Goal: Task Accomplishment & Management: Manage account settings

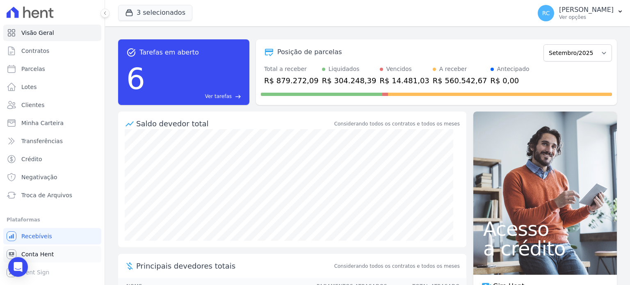
click at [38, 253] on span "Conta Hent" at bounding box center [37, 254] width 32 height 8
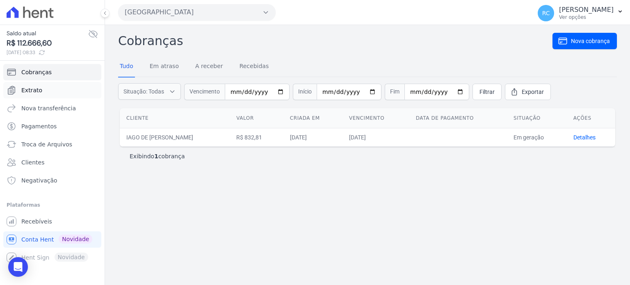
click at [41, 90] on link "Extrato" at bounding box center [52, 90] width 98 height 16
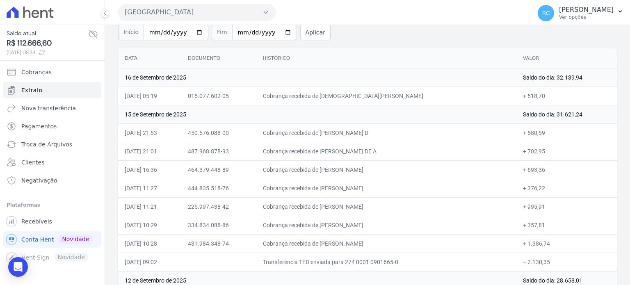
scroll to position [82, 0]
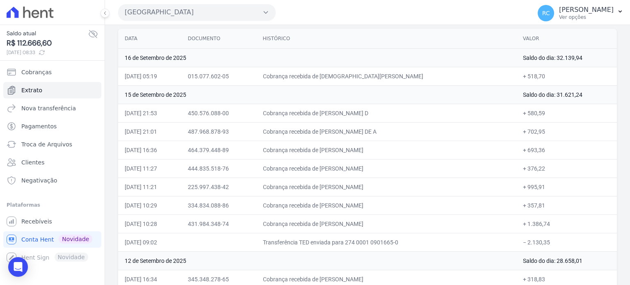
drag, startPoint x: 548, startPoint y: 241, endPoint x: 521, endPoint y: 242, distance: 26.7
click at [521, 242] on td "− 2.130,35" at bounding box center [566, 242] width 100 height 18
click at [226, 18] on button "[GEOGRAPHIC_DATA]" at bounding box center [196, 12] width 157 height 16
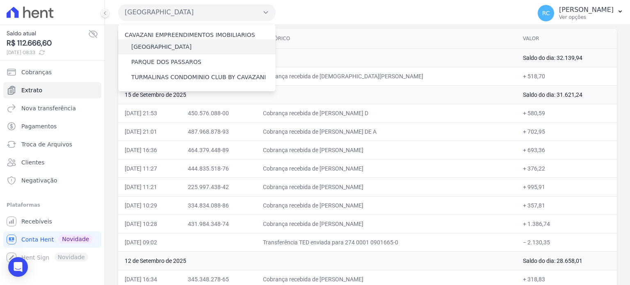
drag, startPoint x: 187, startPoint y: 48, endPoint x: 174, endPoint y: 47, distance: 12.8
click at [178, 47] on div "[GEOGRAPHIC_DATA]" at bounding box center [196, 46] width 157 height 15
click at [158, 43] on label "[GEOGRAPHIC_DATA]" at bounding box center [161, 47] width 60 height 9
click at [0, 0] on input "[GEOGRAPHIC_DATA]" at bounding box center [0, 0] width 0 height 0
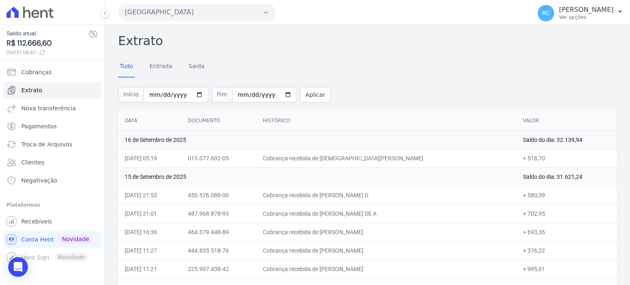
click at [250, 11] on button "[GEOGRAPHIC_DATA]" at bounding box center [196, 12] width 157 height 16
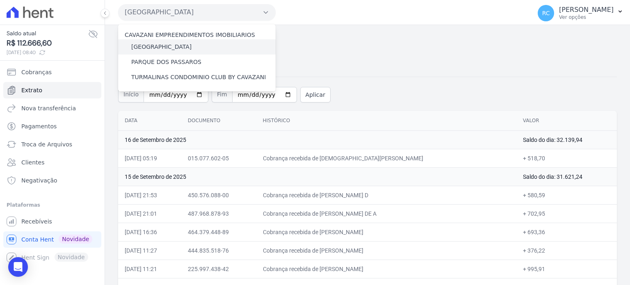
click at [167, 46] on label "[GEOGRAPHIC_DATA]" at bounding box center [161, 47] width 60 height 9
click at [0, 0] on input "[GEOGRAPHIC_DATA]" at bounding box center [0, 0] width 0 height 0
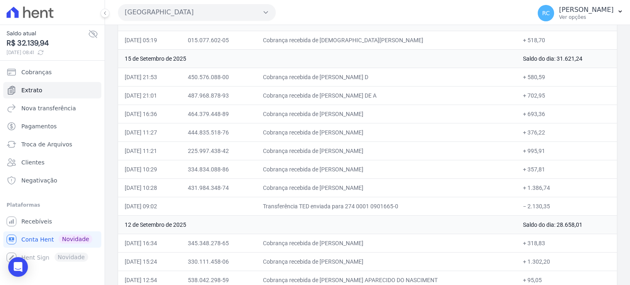
scroll to position [123, 0]
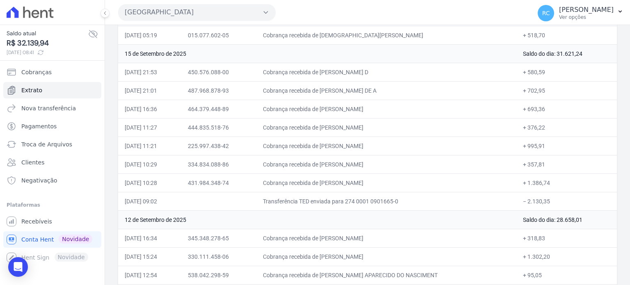
click at [231, 18] on button "[GEOGRAPHIC_DATA]" at bounding box center [196, 12] width 157 height 16
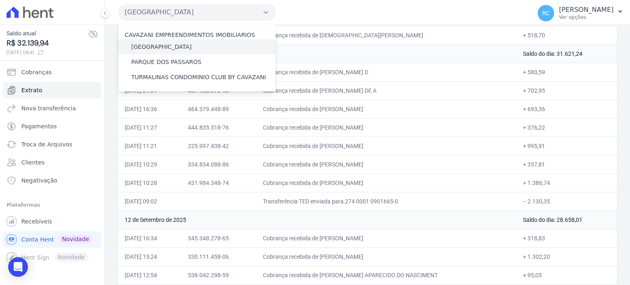
click at [180, 42] on div "[GEOGRAPHIC_DATA]" at bounding box center [196, 46] width 157 height 15
click at [174, 47] on label "[GEOGRAPHIC_DATA]" at bounding box center [161, 47] width 60 height 9
click at [0, 0] on input "[GEOGRAPHIC_DATA]" at bounding box center [0, 0] width 0 height 0
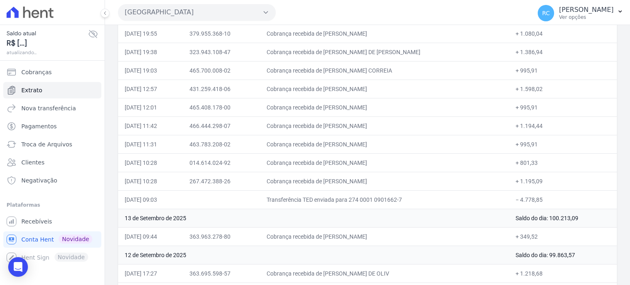
scroll to position [328, 0]
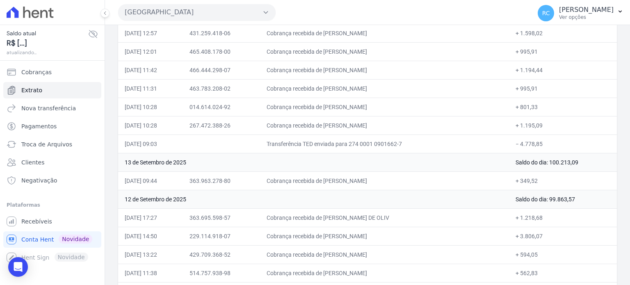
drag, startPoint x: 547, startPoint y: 139, endPoint x: 517, endPoint y: 146, distance: 30.7
click at [517, 146] on td "− 4.778,85" at bounding box center [563, 143] width 108 height 18
copy td "4.778,85"
drag, startPoint x: 402, startPoint y: 176, endPoint x: 336, endPoint y: 177, distance: 65.6
click at [336, 177] on td "Cobrança recebida de CLEBERSON VIANA DA SILVA" at bounding box center [384, 180] width 249 height 18
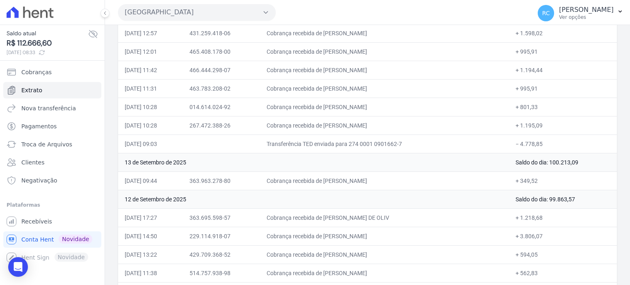
copy td "CLEBERSON VIANA DA SI"
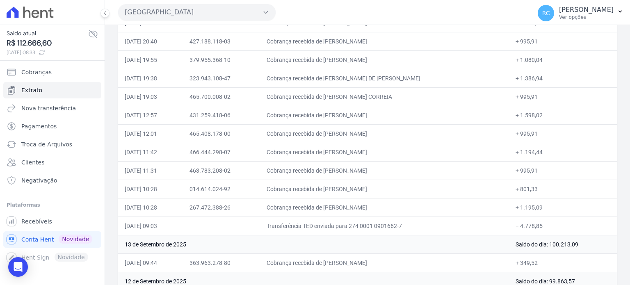
drag, startPoint x: 404, startPoint y: 202, endPoint x: 336, endPoint y: 212, distance: 68.9
click at [336, 212] on td "Cobrança recebida de MARCOS PAULO DE OLIVEIRA" at bounding box center [384, 207] width 249 height 18
copy td "MARCOS PAULO DE OLIVE"
drag, startPoint x: 420, startPoint y: 184, endPoint x: 336, endPoint y: 190, distance: 83.9
click at [336, 190] on td "Cobrança recebida de MARTA MARIA GONZAGA DA SILVA" at bounding box center [384, 189] width 249 height 18
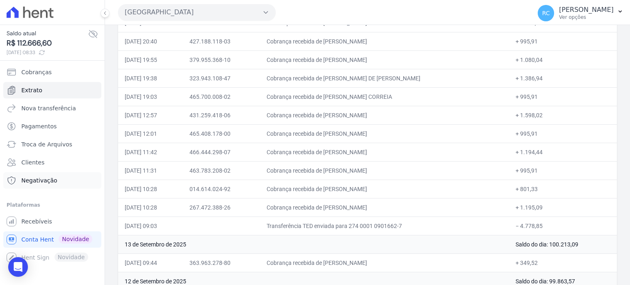
copy td "MARTA MARIA GONZAGA DA SIL"
drag, startPoint x: 402, startPoint y: 170, endPoint x: 334, endPoint y: 168, distance: 67.7
click at [334, 168] on td "Cobrança recebida de WESLEY LOURENCO DA SILVA" at bounding box center [384, 170] width 249 height 18
copy td "WESLEY LOURENCO DA S"
drag, startPoint x: 396, startPoint y: 150, endPoint x: 337, endPoint y: 147, distance: 59.1
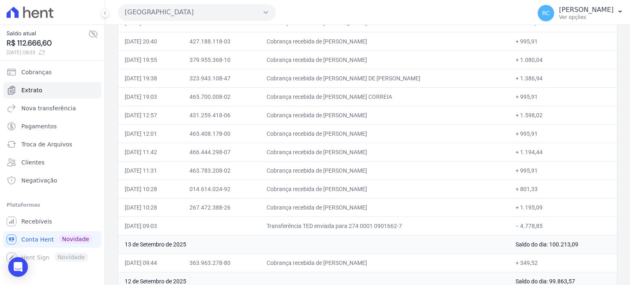
click at [337, 147] on td "Cobrança recebida de GABRIEL PEREIRA DANTAS" at bounding box center [384, 152] width 249 height 18
copy td "GABRIEL PEREIRA DAN"
drag, startPoint x: 402, startPoint y: 128, endPoint x: 337, endPoint y: 134, distance: 64.7
click at [337, 134] on td "Cobrança recebida de LEONARDO SUGAHARA VIEIRA" at bounding box center [384, 133] width 249 height 18
copy td "LEONARDO SUGAHARA V"
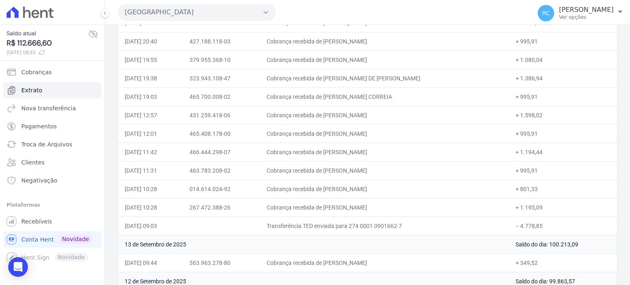
drag, startPoint x: 402, startPoint y: 114, endPoint x: 337, endPoint y: 118, distance: 64.4
click at [337, 118] on td "Cobrança recebida de KARINA SANTOS DA SILVA" at bounding box center [384, 115] width 249 height 18
copy td "KARINA SANTOS DA SILV"
drag, startPoint x: 400, startPoint y: 96, endPoint x: 335, endPoint y: 96, distance: 65.2
click at [335, 96] on td "Cobrança recebida de BRUNA STANKUNAVICIUS CORREIA" at bounding box center [384, 96] width 249 height 18
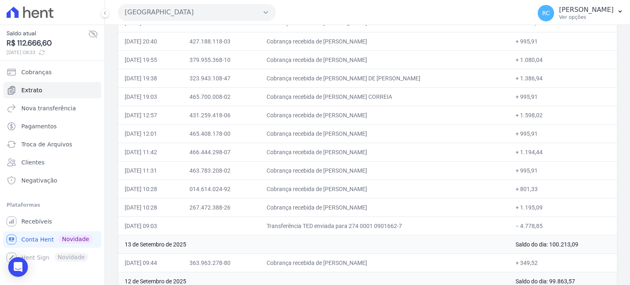
copy td "BRUNA STANKUNAVICIUS C"
drag, startPoint x: 422, startPoint y: 77, endPoint x: 336, endPoint y: 83, distance: 86.3
click at [336, 83] on td "Cobrança recebida de ARIANE RIBEIRO DE SANTANA CABR" at bounding box center [384, 78] width 249 height 18
drag, startPoint x: 375, startPoint y: 57, endPoint x: 336, endPoint y: 60, distance: 39.0
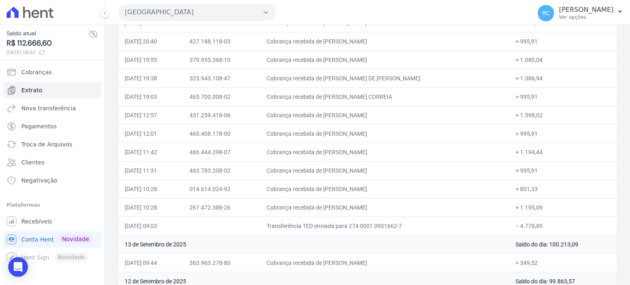
click at [336, 60] on td "Cobrança recebida de PABLO NOBRE LEAO" at bounding box center [384, 59] width 249 height 18
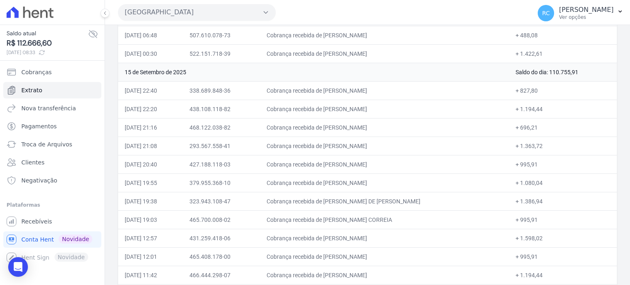
scroll to position [164, 0]
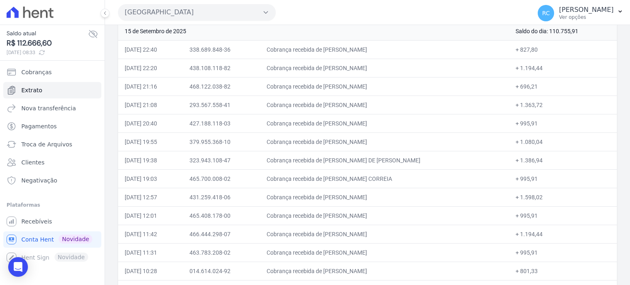
click at [379, 144] on td "Cobrança recebida de PABLO NOBRE LEAO" at bounding box center [384, 141] width 249 height 18
drag, startPoint x: 379, startPoint y: 142, endPoint x: 337, endPoint y: 143, distance: 41.4
click at [337, 143] on td "Cobrança recebida de PABLO NOBRE LEAO" at bounding box center [384, 141] width 249 height 18
drag, startPoint x: 419, startPoint y: 123, endPoint x: 337, endPoint y: 116, distance: 81.9
click at [337, 116] on td "Cobrança recebida de ELIZAN SANTIAGO DE SOUZA SILVA" at bounding box center [384, 123] width 249 height 18
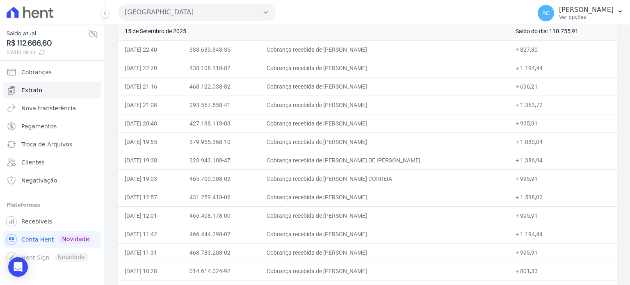
drag, startPoint x: 398, startPoint y: 102, endPoint x: 336, endPoint y: 107, distance: 62.5
click at [336, 107] on td "Cobrança recebida de IVANILDO FERREIRA SANTOS" at bounding box center [384, 105] width 249 height 18
drag, startPoint x: 420, startPoint y: 87, endPoint x: 337, endPoint y: 93, distance: 83.4
click at [337, 93] on td "Cobrança recebida de LUCAS DE ALMEIDA MARIANO BOTAS" at bounding box center [384, 86] width 249 height 18
drag, startPoint x: 387, startPoint y: 69, endPoint x: 336, endPoint y: 74, distance: 51.0
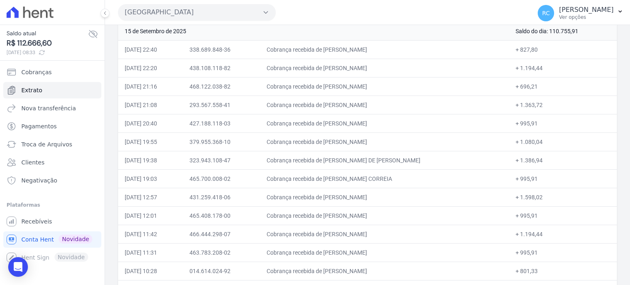
click at [336, 74] on td "Cobrança recebida de RENAN TEIXEIRA DOS SANTOS" at bounding box center [384, 68] width 249 height 18
drag, startPoint x: 398, startPoint y: 48, endPoint x: 337, endPoint y: 52, distance: 61.2
click at [337, 52] on td "Cobrança recebida de EDNA FERREIRA MAGALHAES" at bounding box center [384, 49] width 249 height 18
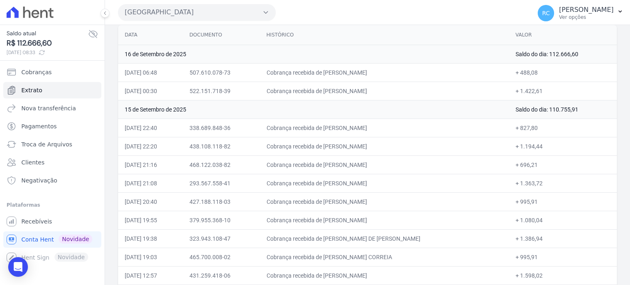
scroll to position [82, 0]
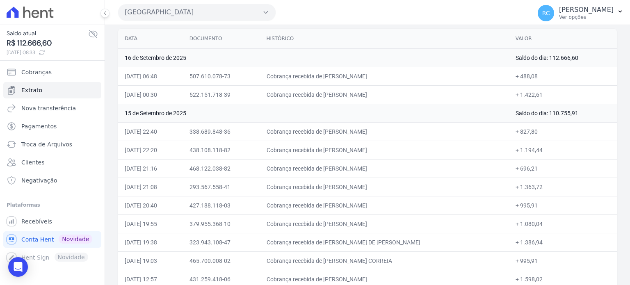
click at [240, 11] on button "Parque Das Flores" at bounding box center [196, 12] width 157 height 16
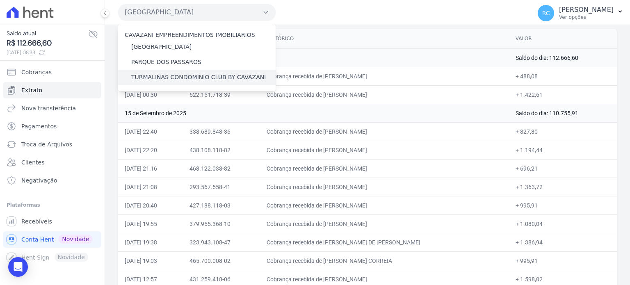
click at [171, 73] on label "TURMALINAS CONDOMINIO CLUB BY CAVAZANI" at bounding box center [198, 77] width 134 height 9
click at [0, 0] on input "TURMALINAS CONDOMINIO CLUB BY CAVAZANI" at bounding box center [0, 0] width 0 height 0
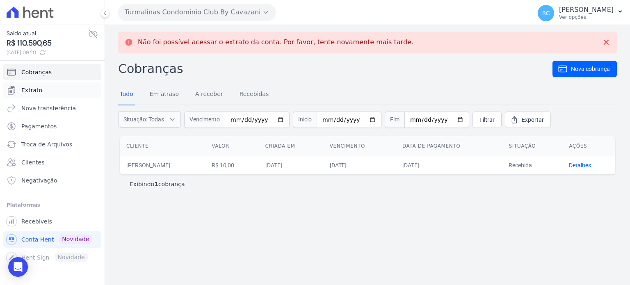
click at [48, 91] on link "Extrato" at bounding box center [52, 90] width 98 height 16
click at [45, 88] on link "Extrato" at bounding box center [52, 90] width 98 height 16
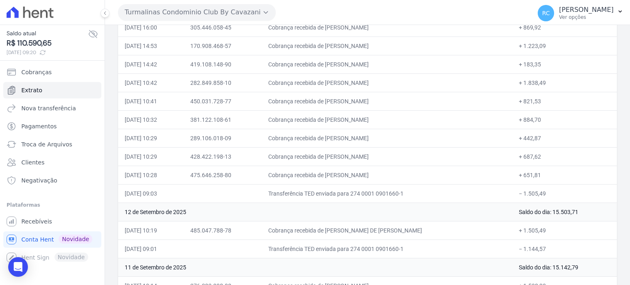
scroll to position [205, 0]
drag, startPoint x: 554, startPoint y: 188, endPoint x: 522, endPoint y: 196, distance: 33.1
click at [522, 196] on td "− 1.505,49" at bounding box center [564, 193] width 105 height 18
drag, startPoint x: 385, startPoint y: 172, endPoint x: 280, endPoint y: 189, distance: 106.6
click at [340, 179] on td "Cobrança recebida de WILLIAN BRAGA VIEIRA" at bounding box center [387, 174] width 250 height 18
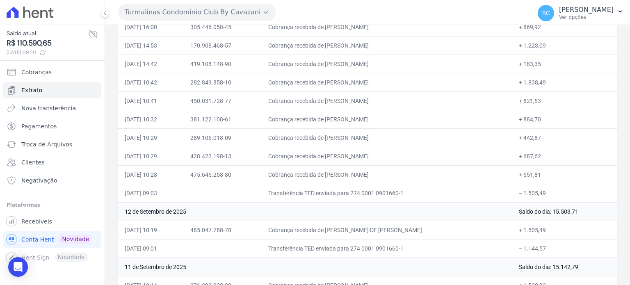
drag, startPoint x: 400, startPoint y: 152, endPoint x: 336, endPoint y: 156, distance: 64.0
click at [336, 156] on td "Cobrança recebida de MARIA BARBARA DE ARRUDA MARTIN" at bounding box center [387, 156] width 250 height 18
drag, startPoint x: 419, startPoint y: 133, endPoint x: 339, endPoint y: 141, distance: 80.4
click at [339, 141] on td "Cobrança recebida de ANDRE LOPES DE SOUZA BORGES" at bounding box center [387, 137] width 250 height 18
drag, startPoint x: 419, startPoint y: 156, endPoint x: 340, endPoint y: 159, distance: 78.8
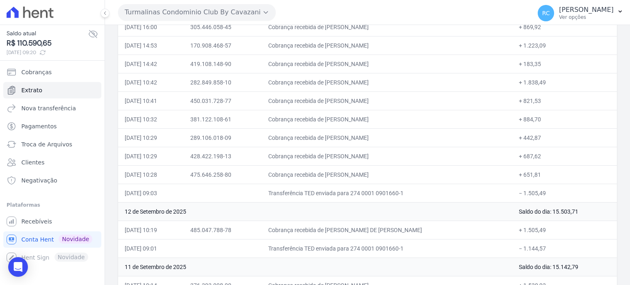
click at [340, 159] on td "Cobrança recebida de MARIA BARBARA DE ARRUDA MARTIN" at bounding box center [387, 156] width 250 height 18
click at [412, 166] on td "Cobrança recebida de WILLIAN BRAGA VIEIRA" at bounding box center [387, 174] width 250 height 18
drag, startPoint x: 421, startPoint y: 155, endPoint x: 338, endPoint y: 157, distance: 83.2
click at [338, 157] on td "Cobrança recebida de MARIA BARBARA DE ARRUDA MARTIN" at bounding box center [387, 156] width 250 height 18
click at [412, 155] on td "Cobrança recebida de MARIA BARBARA DE ARRUDA MARTIN" at bounding box center [387, 156] width 250 height 18
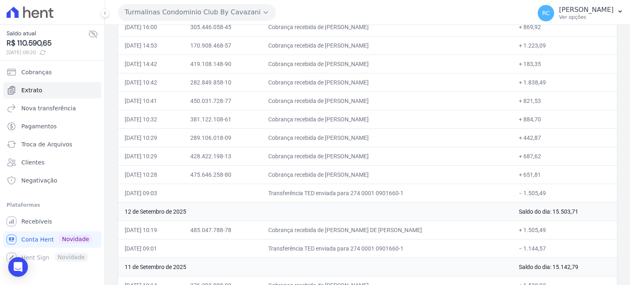
drag, startPoint x: 408, startPoint y: 155, endPoint x: 338, endPoint y: 152, distance: 70.6
click at [338, 152] on td "Cobrança recebida de MARIA BARBARA DE ARRUDA MARTIN" at bounding box center [387, 156] width 250 height 18
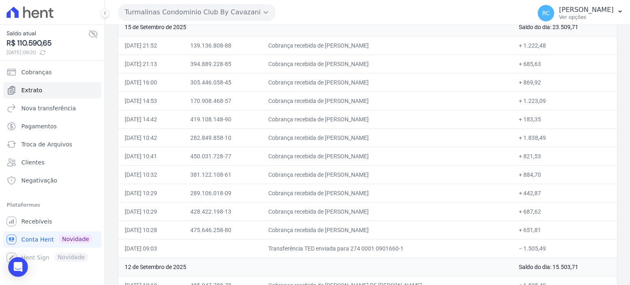
scroll to position [164, 0]
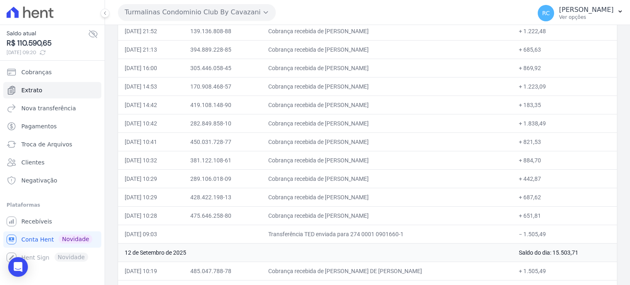
drag, startPoint x: 397, startPoint y: 208, endPoint x: 407, endPoint y: 198, distance: 13.9
click at [397, 207] on td "Cobrança recebida de WILLIAN BRAGA VIEIRA" at bounding box center [387, 215] width 250 height 18
drag, startPoint x: 407, startPoint y: 195, endPoint x: 339, endPoint y: 197, distance: 68.1
click at [339, 197] on td "Cobrança recebida de MARIA BARBARA DE ARRUDA MARTIN" at bounding box center [387, 197] width 250 height 18
drag, startPoint x: 413, startPoint y: 173, endPoint x: 340, endPoint y: 178, distance: 73.1
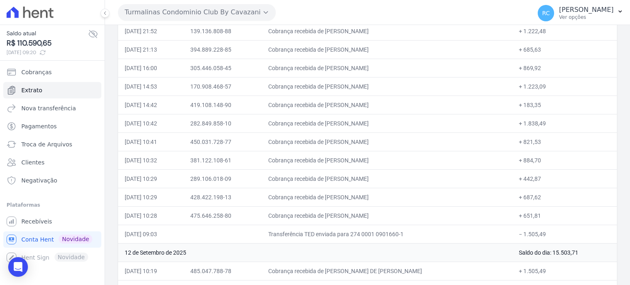
click at [340, 178] on td "Cobrança recebida de ANDRE LOPES DE SOUZA BORGES" at bounding box center [387, 178] width 250 height 18
drag, startPoint x: 417, startPoint y: 158, endPoint x: 339, endPoint y: 164, distance: 79.0
click at [339, 164] on td "Cobrança recebida de TATIANE SEABRA OLIVEIRA LIMA" at bounding box center [387, 160] width 250 height 18
drag, startPoint x: 400, startPoint y: 137, endPoint x: 339, endPoint y: 144, distance: 61.8
click at [339, 144] on td "Cobrança recebida de VITOR GASPAROTO FEBRONIO" at bounding box center [387, 141] width 250 height 18
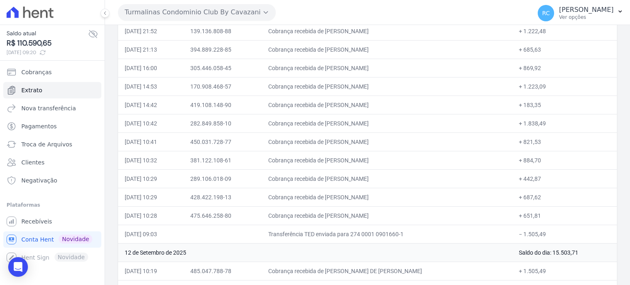
drag, startPoint x: 421, startPoint y: 121, endPoint x: 340, endPoint y: 127, distance: 81.4
click at [340, 127] on td "Cobrança recebida de RICARDO ANDRE DE OLIVEIRA BRAG" at bounding box center [387, 123] width 250 height 18
drag, startPoint x: 375, startPoint y: 103, endPoint x: 339, endPoint y: 107, distance: 37.1
click at [339, 107] on td "Cobrança recebida de VITOR VICTORINO" at bounding box center [387, 105] width 250 height 18
drag, startPoint x: 400, startPoint y: 83, endPoint x: 339, endPoint y: 90, distance: 61.9
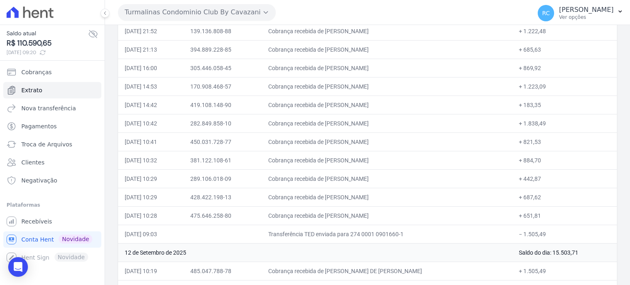
click at [339, 90] on td "Cobrança recebida de ADELSON BARBOSA BEZERRA" at bounding box center [387, 86] width 250 height 18
drag, startPoint x: 416, startPoint y: 64, endPoint x: 341, endPoint y: 65, distance: 75.9
click at [341, 65] on td "Cobrança recebida de ALESSANDRA OLIVEIRA DA SILVA" at bounding box center [387, 68] width 250 height 18
drag, startPoint x: 405, startPoint y: 49, endPoint x: 339, endPoint y: 56, distance: 67.2
click at [339, 56] on td "Cobrança recebida de DIEGO PINHEIRO SIMPLICIO" at bounding box center [387, 49] width 250 height 18
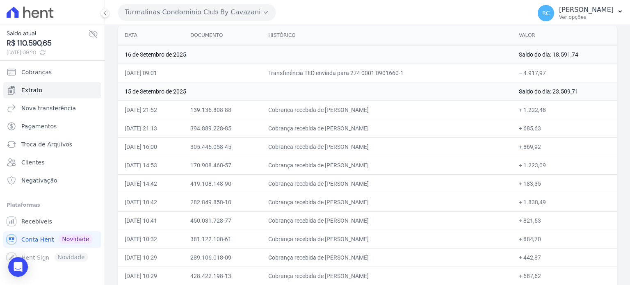
scroll to position [82, 0]
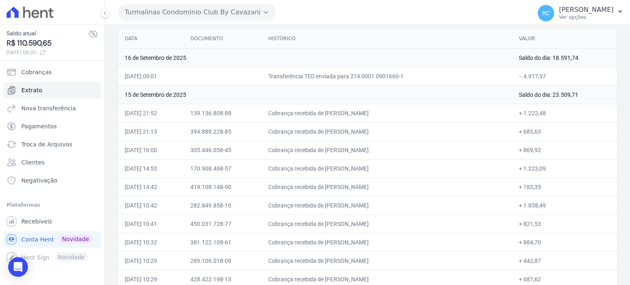
drag, startPoint x: 403, startPoint y: 112, endPoint x: 345, endPoint y: 113, distance: 57.8
click at [341, 116] on td "Cobrança recebida de ADAO FERREIRA DE SOUZA" at bounding box center [387, 113] width 250 height 18
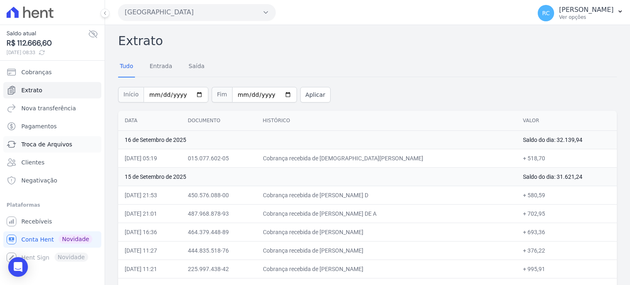
click at [57, 144] on span "Troca de Arquivos" at bounding box center [46, 144] width 51 height 8
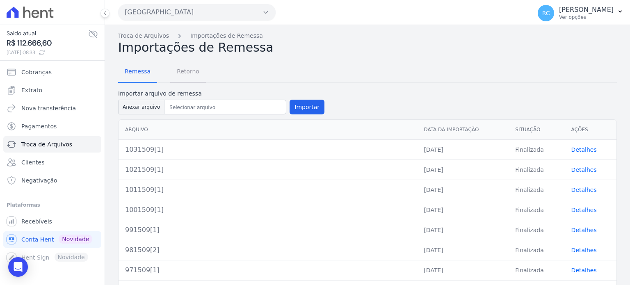
click at [189, 74] on span "Retorno" at bounding box center [188, 71] width 32 height 16
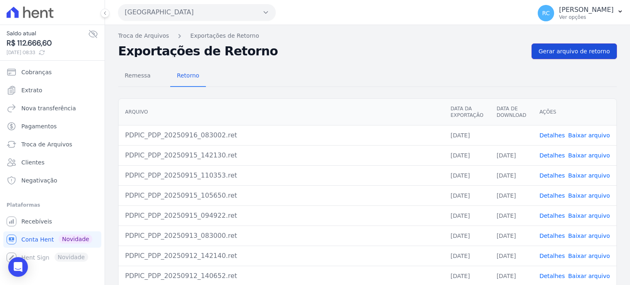
click at [569, 53] on span "Gerar arquivo de retorno" at bounding box center [573, 51] width 71 height 8
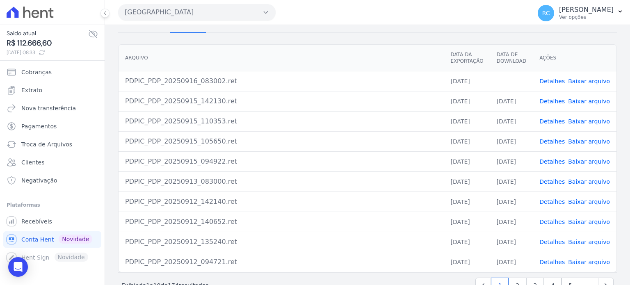
click at [578, 80] on link "Baixar arquivo" at bounding box center [589, 81] width 42 height 7
click at [592, 80] on link "Baixar arquivo" at bounding box center [589, 81] width 42 height 7
click at [586, 81] on link "Baixar arquivo" at bounding box center [589, 81] width 42 height 7
click at [213, 19] on button "[GEOGRAPHIC_DATA]" at bounding box center [196, 12] width 157 height 16
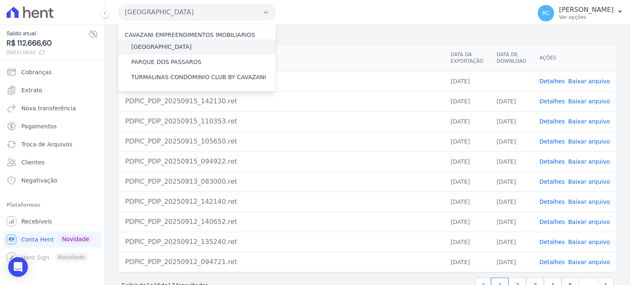
click at [176, 47] on label "[GEOGRAPHIC_DATA]" at bounding box center [161, 47] width 60 height 9
click at [0, 0] on input "[GEOGRAPHIC_DATA]" at bounding box center [0, 0] width 0 height 0
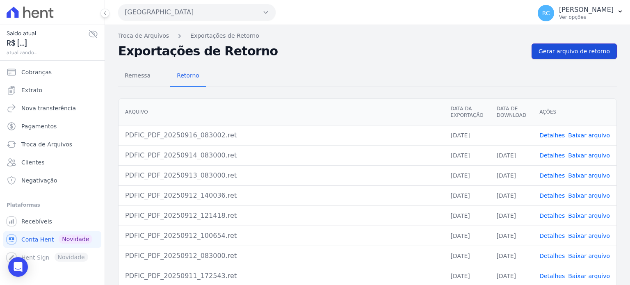
click at [598, 53] on span "Gerar arquivo de retorno" at bounding box center [573, 51] width 71 height 8
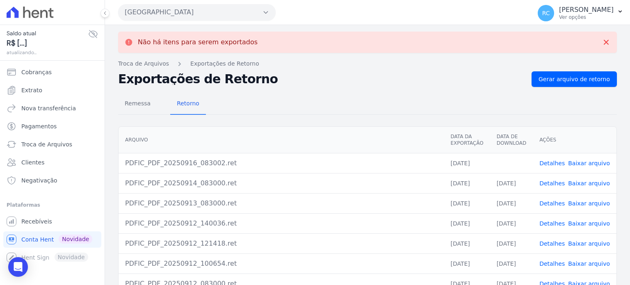
click at [572, 163] on link "Baixar arquivo" at bounding box center [589, 163] width 42 height 7
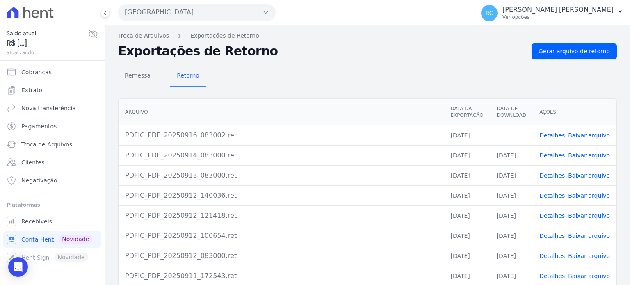
drag, startPoint x: 246, startPoint y: 4, endPoint x: 242, endPoint y: 9, distance: 5.8
click at [245, 5] on button "[GEOGRAPHIC_DATA]" at bounding box center [196, 12] width 157 height 16
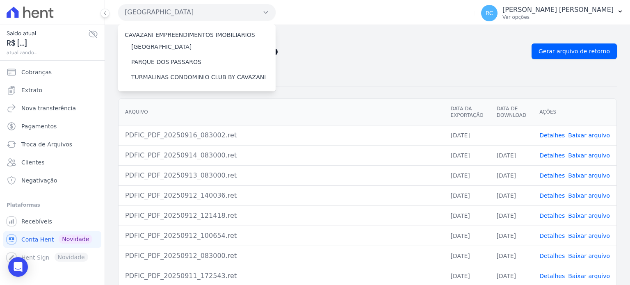
click at [242, 9] on button "[GEOGRAPHIC_DATA]" at bounding box center [196, 12] width 157 height 16
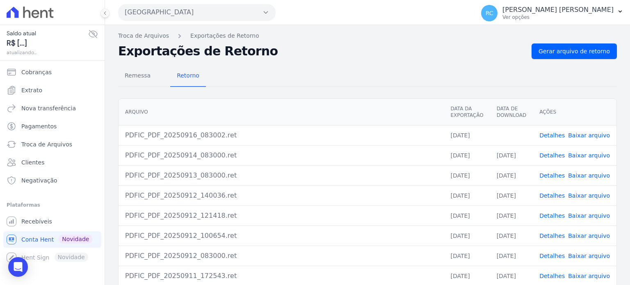
click at [231, 20] on button "[GEOGRAPHIC_DATA]" at bounding box center [196, 12] width 157 height 16
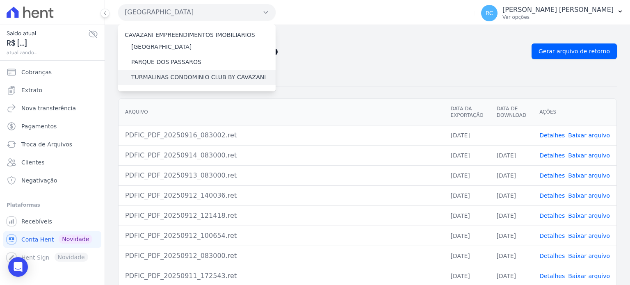
click at [183, 76] on label "TURMALINAS CONDOMINIO CLUB BY CAVAZANI" at bounding box center [198, 77] width 134 height 9
click at [0, 0] on input "TURMALINAS CONDOMINIO CLUB BY CAVAZANI" at bounding box center [0, 0] width 0 height 0
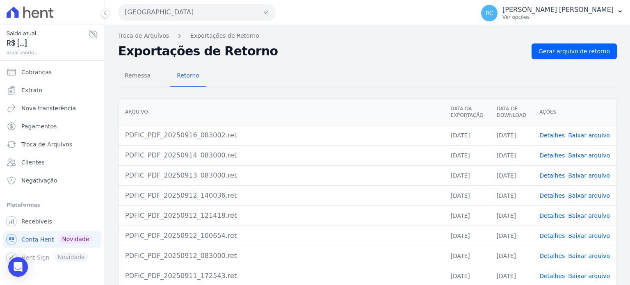
click at [253, 14] on button "[GEOGRAPHIC_DATA]" at bounding box center [196, 12] width 157 height 16
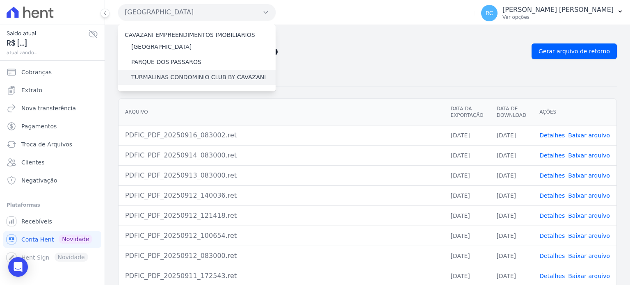
click at [192, 79] on label "TURMALINAS CONDOMINIO CLUB BY CAVAZANI" at bounding box center [198, 77] width 134 height 9
click at [0, 0] on input "TURMALINAS CONDOMINIO CLUB BY CAVAZANI" at bounding box center [0, 0] width 0 height 0
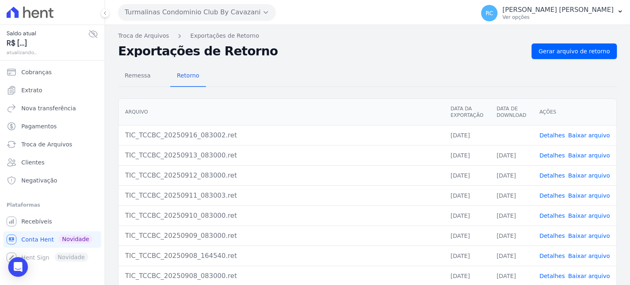
click at [192, 79] on span "Retorno" at bounding box center [188, 75] width 32 height 16
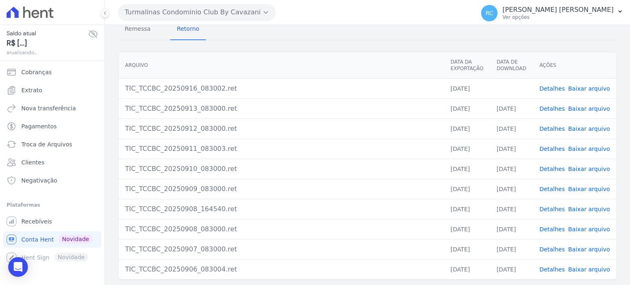
scroll to position [34, 0]
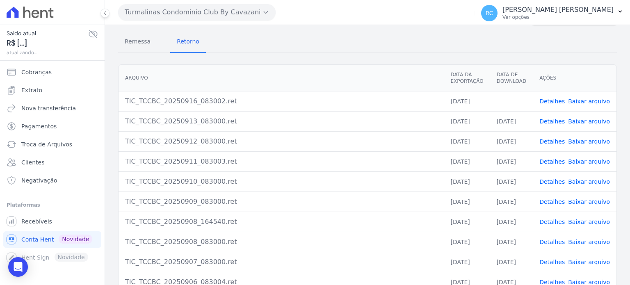
click at [578, 99] on link "Baixar arquivo" at bounding box center [589, 101] width 42 height 7
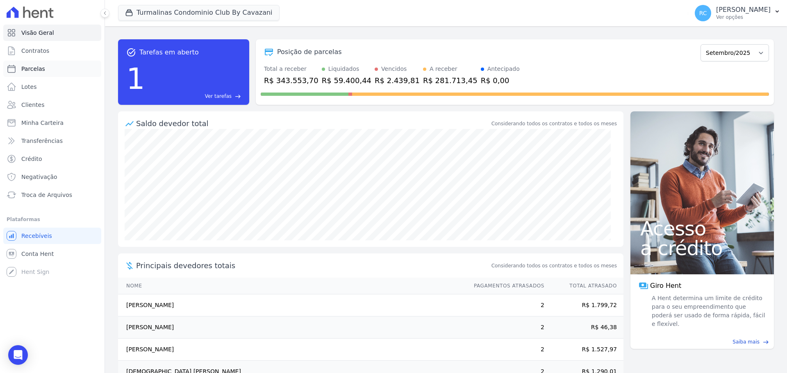
click at [61, 71] on link "Parcelas" at bounding box center [52, 69] width 98 height 16
select select
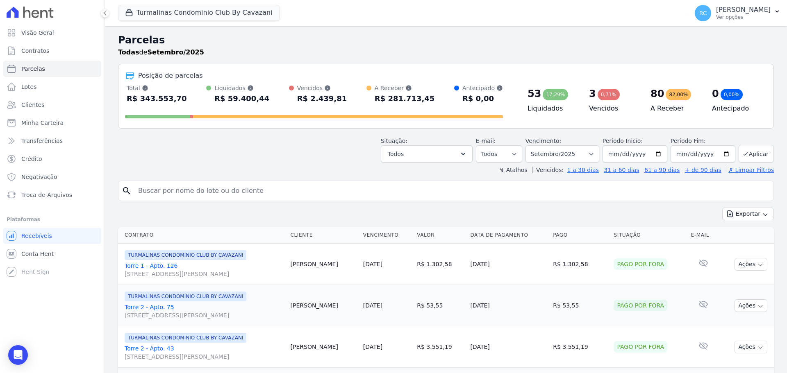
click at [199, 188] on input "search" at bounding box center [451, 191] width 637 height 16
click at [273, 142] on div "Situação: Agendado Em Aberto Pago Processando Cancelado Vencido Transferindo De…" at bounding box center [446, 148] width 656 height 29
drag, startPoint x: 587, startPoint y: 154, endPoint x: 582, endPoint y: 161, distance: 8.2
click at [587, 154] on select "Filtrar por período ──────── Todos os meses Agosto/2024 Setembro/2024 Outubro/2…" at bounding box center [563, 154] width 74 height 17
select select "all"
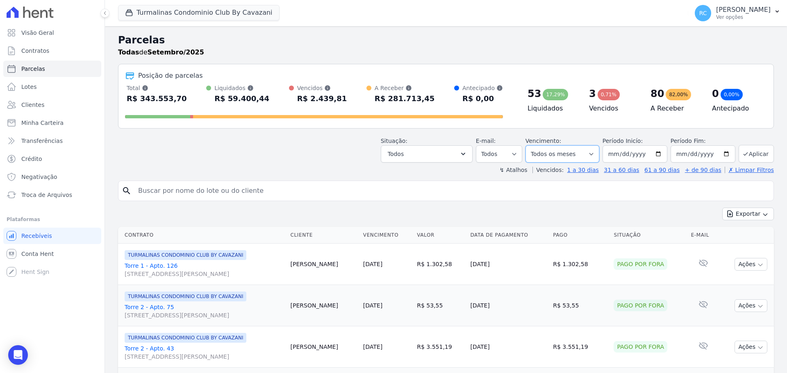
click at [531, 146] on select "Filtrar por período ──────── Todos os meses Agosto/2024 Setembro/2024 Outubro/2…" at bounding box center [563, 154] width 74 height 17
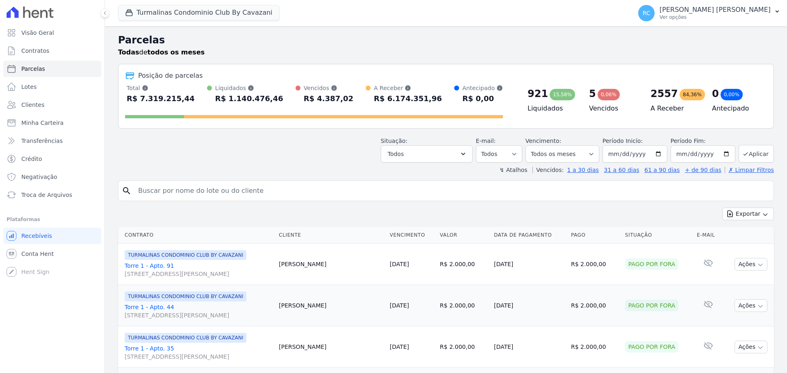
select select
click at [182, 16] on button "Turmalinas Condominio Club By Cavazani" at bounding box center [199, 13] width 162 height 16
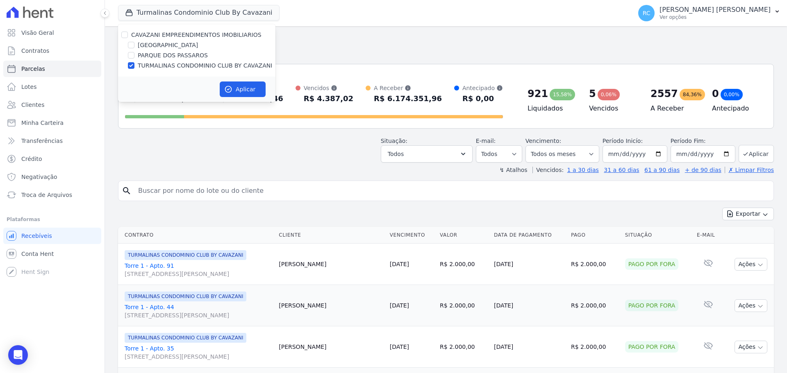
click at [119, 34] on div "CAVAZANI EMPREENDIMENTOS IMOBILIARIOS" at bounding box center [196, 35] width 157 height 9
click at [122, 33] on input "CAVAZANI EMPREENDIMENTOS IMOBILIARIOS" at bounding box center [124, 35] width 7 height 7
checkbox input "true"
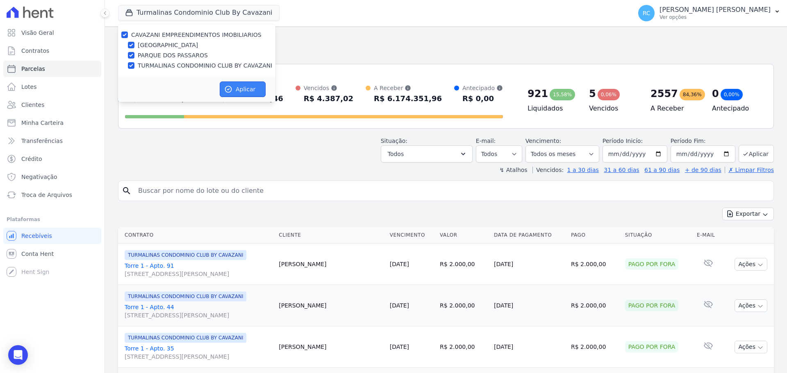
click at [250, 91] on button "Aplicar" at bounding box center [243, 90] width 46 height 16
select select
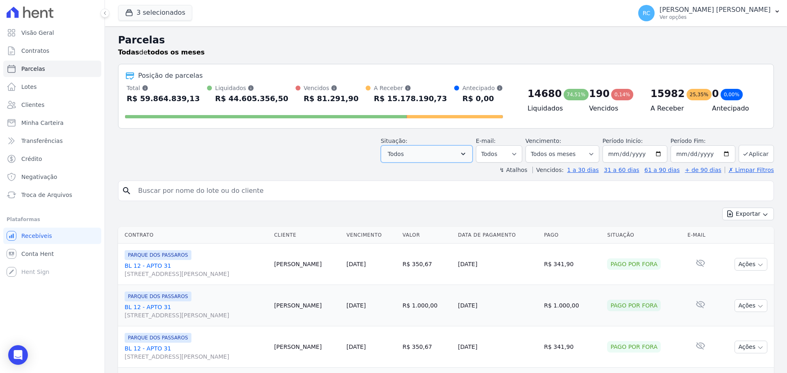
click at [436, 153] on button "Todos" at bounding box center [427, 154] width 92 height 17
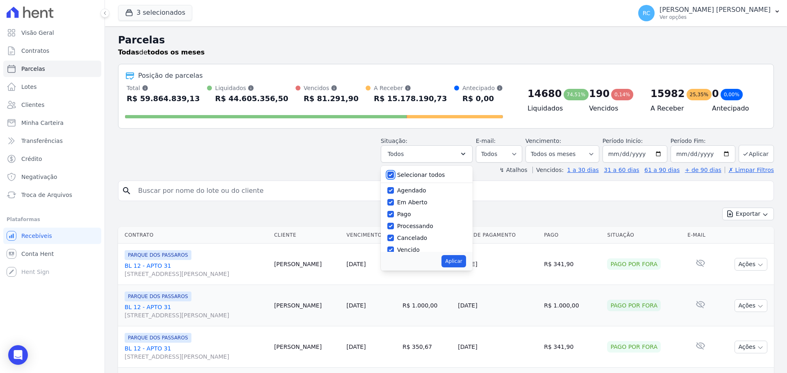
click at [394, 173] on input "Selecionar todos" at bounding box center [390, 175] width 7 height 7
checkbox input "false"
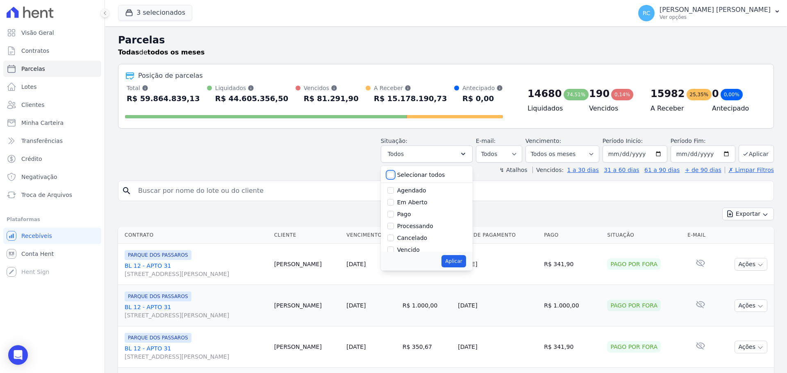
checkbox input "false"
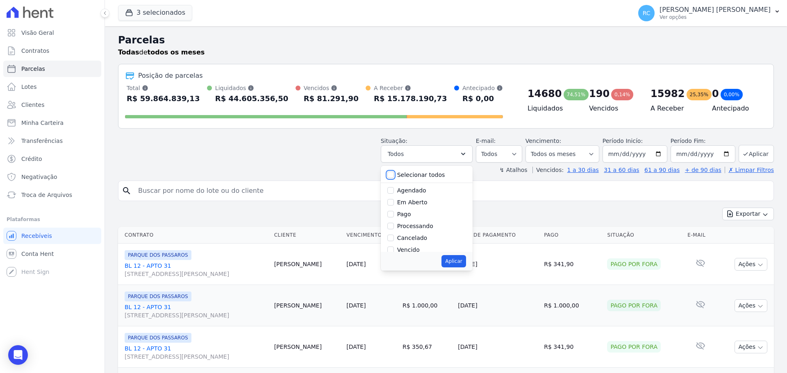
checkbox input "false"
click at [394, 211] on input "Vencido" at bounding box center [390, 209] width 7 height 7
checkbox input "true"
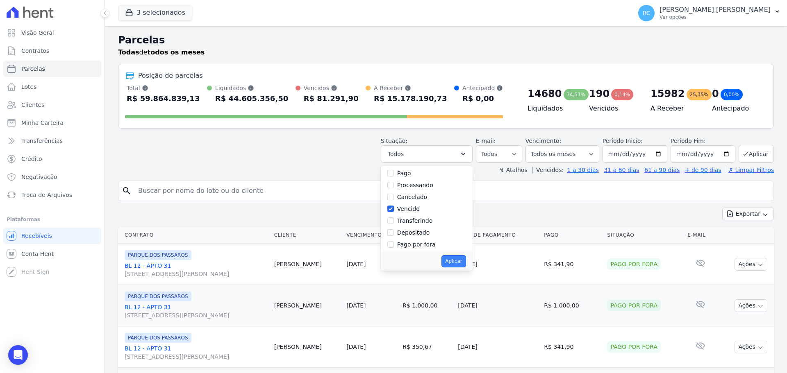
click at [455, 264] on button "Aplicar" at bounding box center [453, 261] width 24 height 12
select select "overdue"
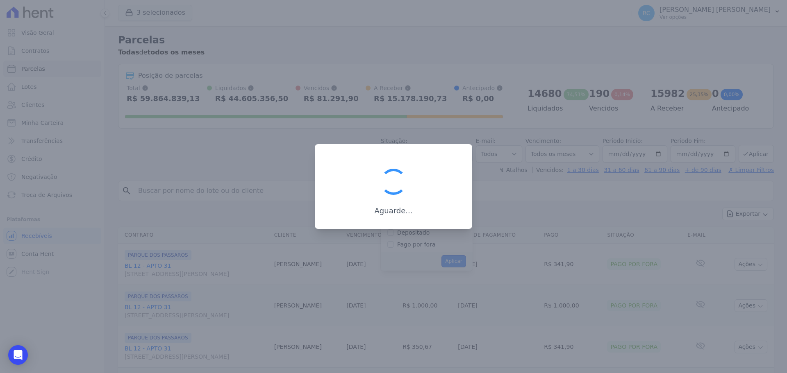
scroll to position [15, 0]
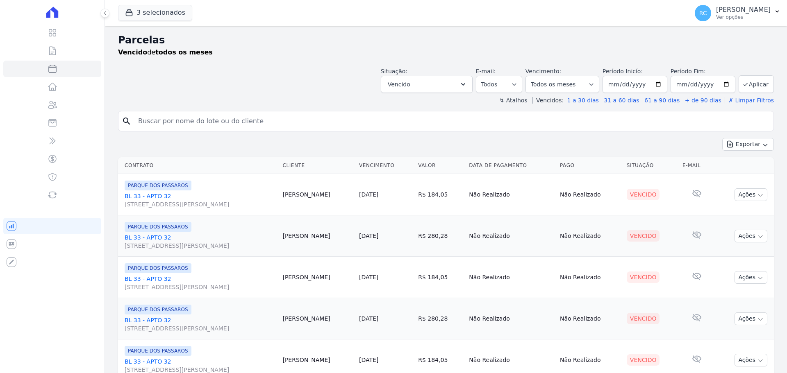
select select
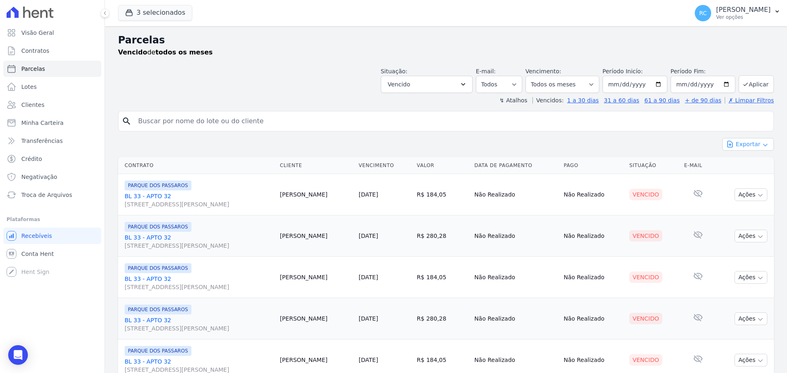
click at [746, 151] on div "Exportar Exportar PDF Exportar CSV" at bounding box center [446, 147] width 656 height 19
click at [749, 148] on button "Exportar" at bounding box center [748, 144] width 52 height 13
click at [744, 176] on span "Exportar CSV" at bounding box center [747, 178] width 43 height 8
click at [552, 42] on h2 "Parcelas" at bounding box center [446, 40] width 656 height 15
drag, startPoint x: 312, startPoint y: 121, endPoint x: 94, endPoint y: 132, distance: 218.0
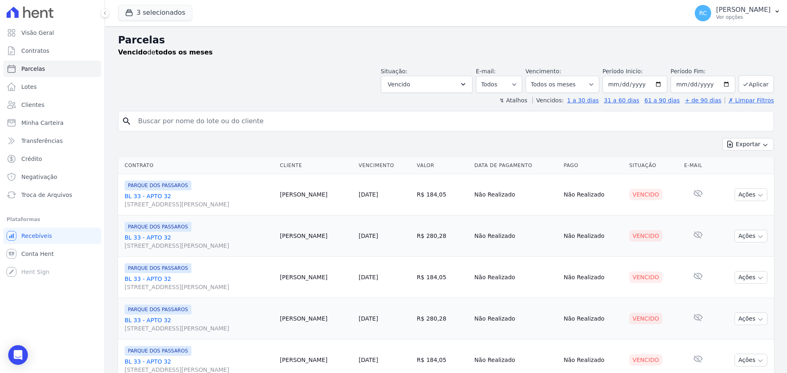
click at [91, 134] on div "Visão Geral Contratos Parcelas Lotes Clientes Minha Carteira Transferências Cré…" at bounding box center [393, 186] width 787 height 373
paste input "ADRIELLY ALVES SANTOS"
type input "ADRIELLY ALVES SANTOS"
select select
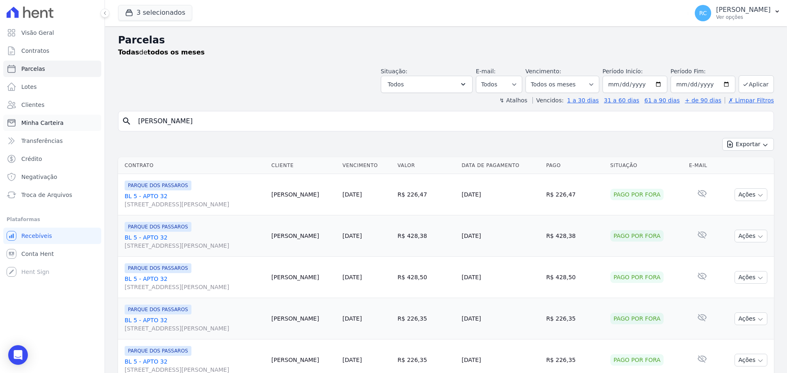
drag, startPoint x: 246, startPoint y: 117, endPoint x: 30, endPoint y: 128, distance: 216.3
click at [30, 128] on div "Visão Geral Contratos Parcelas Lotes Clientes Minha Carteira Transferências Cré…" at bounding box center [393, 186] width 787 height 373
paste input "NNE KAROLINE DO"
type input "ANNE KAROLINE DOS SANTOS"
select select
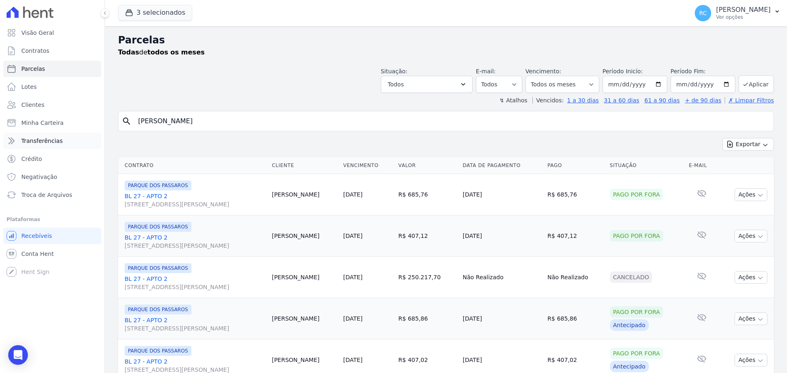
drag, startPoint x: 244, startPoint y: 117, endPoint x: 47, endPoint y: 136, distance: 198.0
click at [47, 136] on div "Visão Geral Contratos Parcelas Lotes Clientes Minha Carteira Transferências Cré…" at bounding box center [393, 186] width 787 height 373
paste input "UDREN DA SILVA MOREIRA RODRIGUE"
type input "AUDREN DA SILVA MOREIRA RODRIGUES"
select select
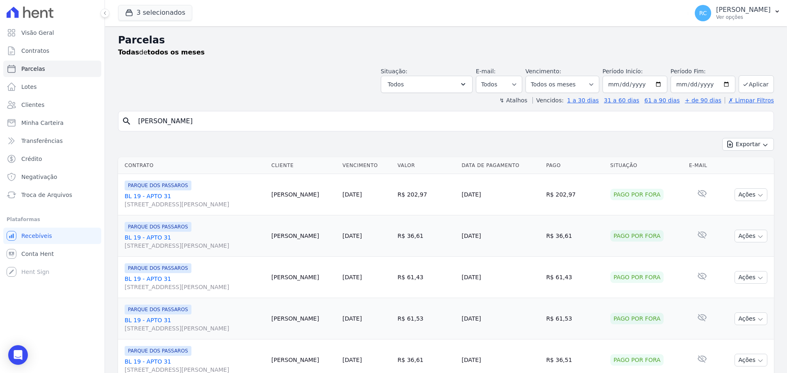
drag, startPoint x: 259, startPoint y: 114, endPoint x: 0, endPoint y: 157, distance: 263.0
click at [0, 159] on div "Visão Geral Contratos Parcelas Lotes Clientes Minha Carteira Transferências Cré…" at bounding box center [393, 186] width 787 height 373
paste input "CEZAR FELIX GOM"
type input "CEZAR FELIX GOMES"
select select
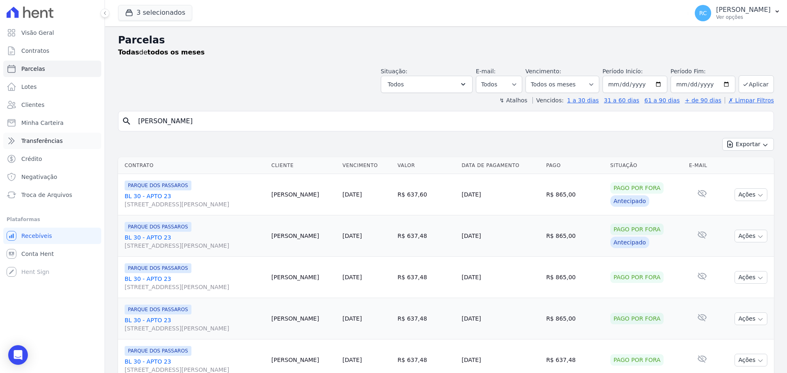
drag, startPoint x: 73, startPoint y: 143, endPoint x: 85, endPoint y: 134, distance: 14.3
click at [73, 141] on div "Visão Geral Contratos Parcelas Lotes Clientes Minha Carteira Transferências Cré…" at bounding box center [393, 186] width 787 height 373
paste input "DOUGLAS NASCIMENTO DE PONT"
type input "DOUGLAS NASCIMENTO DE PONTES"
select select
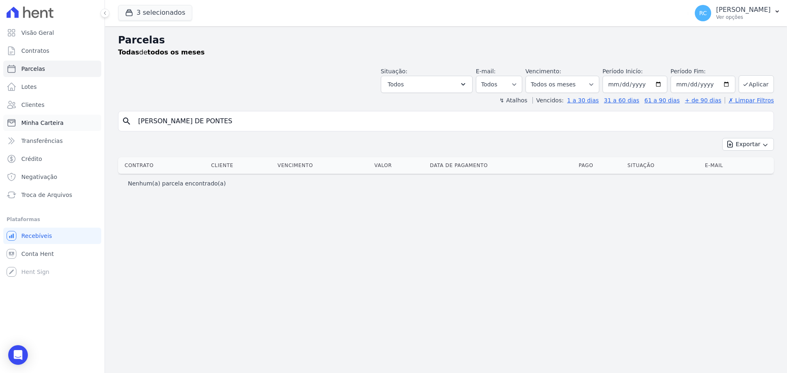
drag, startPoint x: 77, startPoint y: 128, endPoint x: 39, endPoint y: 130, distance: 38.2
click at [39, 130] on div "Visão Geral Contratos Parcelas Lotes Clientes Minha Carteira Transferências Cré…" at bounding box center [393, 186] width 787 height 373
paste input "EDUARDO ANDRADE DE MEDEIROS GONDIM"
type input "EDUARDO ANDRADE DE MEDEIROS GONDIM"
select select
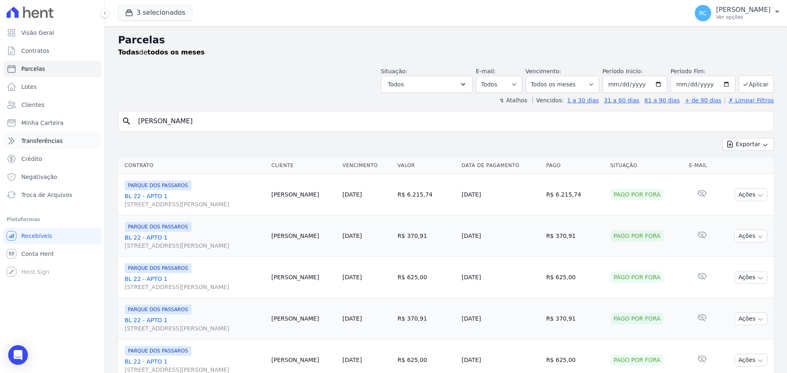
drag, startPoint x: 187, startPoint y: 133, endPoint x: 22, endPoint y: 136, distance: 164.8
click at [16, 141] on div "Visão Geral Contratos Parcelas Lotes Clientes Minha Carteira Transferências Cré…" at bounding box center [393, 186] width 787 height 373
paste input "FELIPE SOARES DINIZ"
type input "FELIPE SOARES DINIZIM"
select select
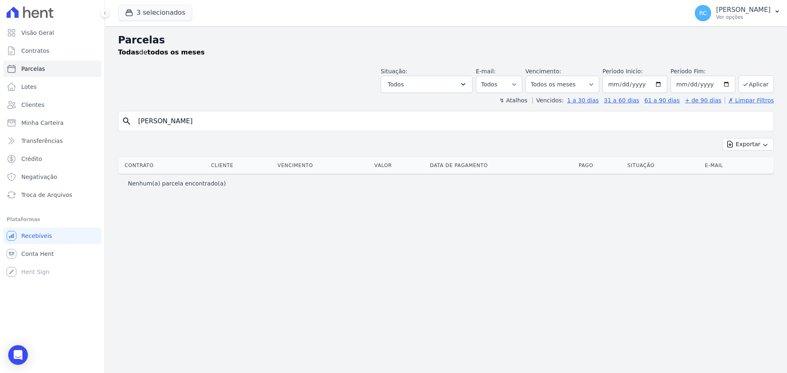
drag, startPoint x: 236, startPoint y: 118, endPoint x: 186, endPoint y: 92, distance: 56.3
click at [121, 125] on div "search FELIPE SOARES DINIZIM" at bounding box center [446, 121] width 656 height 20
paste input "search"
type input "FELIPE SOARES DINIZ"
select select
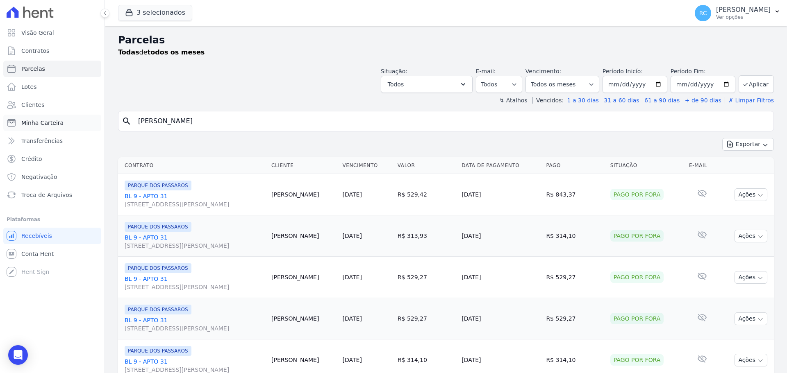
drag, startPoint x: 139, startPoint y: 127, endPoint x: 31, endPoint y: 124, distance: 107.4
click at [30, 132] on div "Visão Geral Contratos Parcelas Lotes Clientes Minha Carteira Transferências Cré…" at bounding box center [393, 186] width 787 height 373
paste input "RNANDA GHIRALDI NOBRE SAMPAIO"
type input "FERNANDA GHIRALDI NOBRE SAMPAIO"
select select
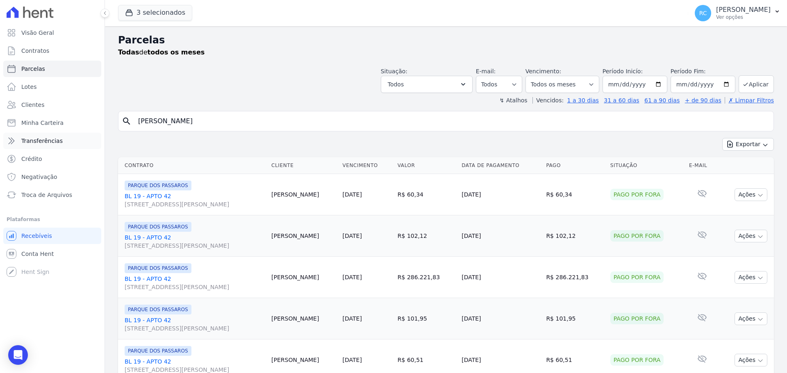
drag, startPoint x: 266, startPoint y: 116, endPoint x: 39, endPoint y: 119, distance: 227.1
click at [32, 133] on div "Visão Geral Contratos Parcelas Lotes Clientes Minha Carteira Transferências Cré…" at bounding box center [393, 186] width 787 height 373
paste input "GENIVALDO SOUZA GOES"
type input "GENIVALDO SOUZA GOES"
select select
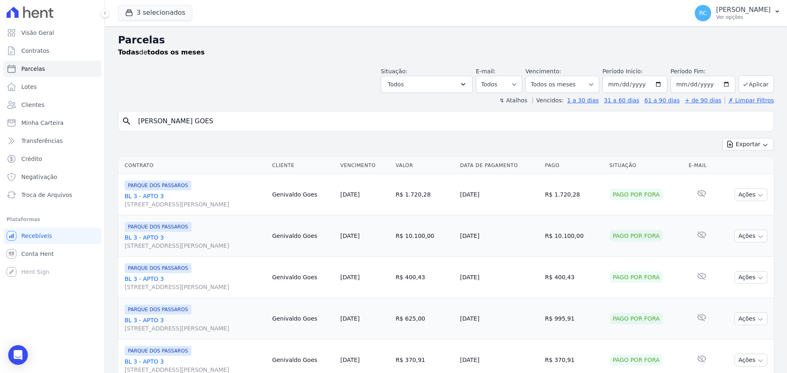
drag, startPoint x: 182, startPoint y: 126, endPoint x: 0, endPoint y: 150, distance: 183.2
click at [0, 150] on div "Visão Geral Contratos Parcelas Lotes Clientes Minha Carteira Transferências Cré…" at bounding box center [393, 186] width 787 height 373
paste input "JOICE MANCHEIN MARTIN"
type input "JOICE MANCHEIN MARTINS"
select select
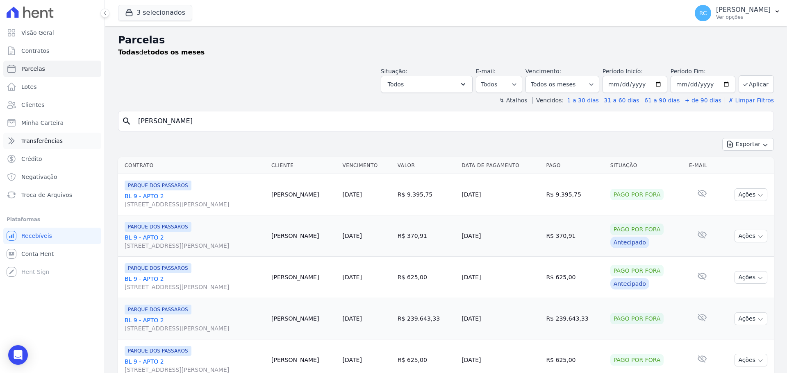
drag, startPoint x: 232, startPoint y: 121, endPoint x: 59, endPoint y: 141, distance: 174.1
click at [59, 141] on div "Visão Geral Contratos Parcelas Lotes Clientes Minha Carteira Transferências Cré…" at bounding box center [393, 186] width 787 height 373
paste input "LARIANE MOURA LIMA"
type input "LARIANE MOURA LIMA"
select select
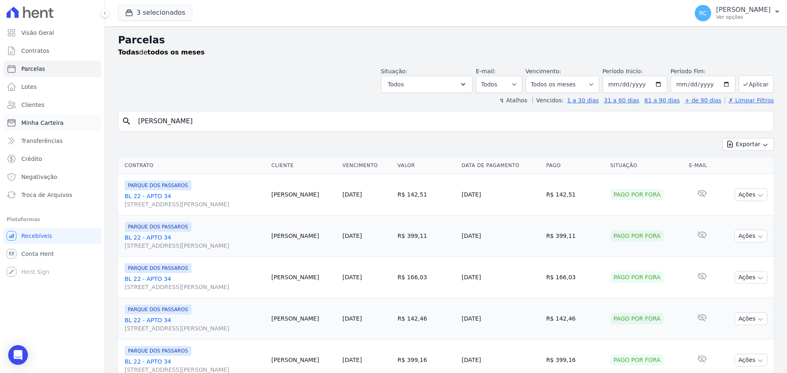
drag, startPoint x: 216, startPoint y: 115, endPoint x: 55, endPoint y: 123, distance: 161.7
click at [55, 124] on div "Visão Geral Contratos Parcelas Lotes Clientes Minha Carteira Transferências Cré…" at bounding box center [393, 186] width 787 height 373
paste input "UCAS GOMES DA SILV"
type input "LUCAS GOMES DA SILVA"
select select
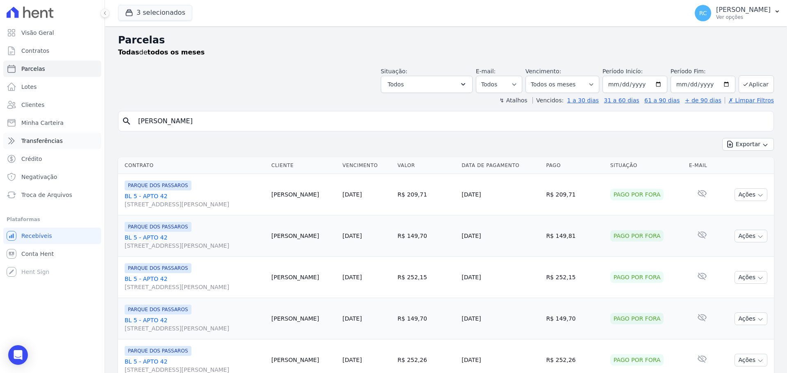
drag, startPoint x: 201, startPoint y: 121, endPoint x: 51, endPoint y: 135, distance: 150.6
click at [51, 135] on div "Visão Geral Contratos Parcelas Lotes Clientes Minha Carteira Transferências Cré…" at bounding box center [393, 186] width 787 height 373
paste input "IS FERNANDO SOARES DE FRANC"
type input "LUIS FERNANDO SOARES DE FRANCA"
select select
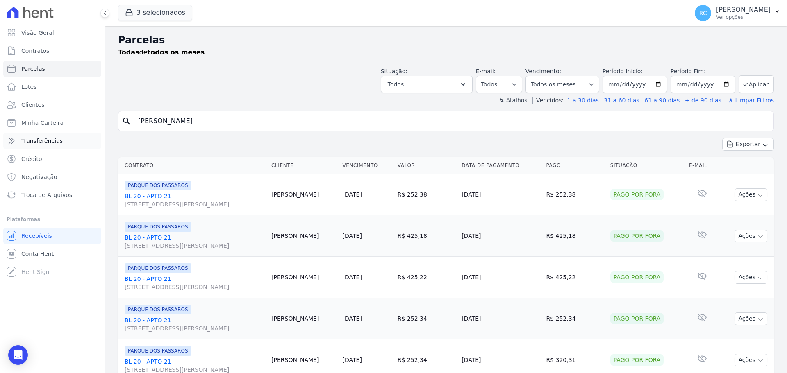
drag, startPoint x: 276, startPoint y: 120, endPoint x: 18, endPoint y: 138, distance: 258.1
click at [18, 138] on div "Visão Geral Contratos Parcelas Lotes Clientes Minha Carteira Transferências Cré…" at bounding box center [393, 186] width 787 height 373
paste input "REGINALDO DA CONCEICAO CAVALCANTE"
type input "REGINALDO DA CONCEICAO CAVALCANTE"
select select
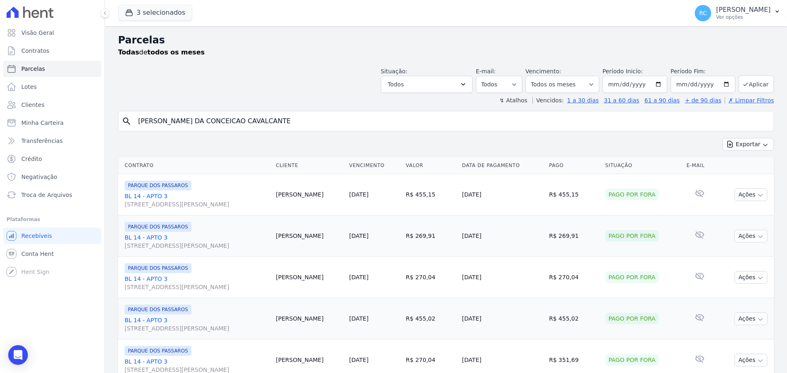
drag, startPoint x: 264, startPoint y: 114, endPoint x: 253, endPoint y: 112, distance: 10.9
click at [253, 112] on div "search REGINALDO DA CONCEICAO CAVALCANTE" at bounding box center [446, 121] width 656 height 20
paste input "RICHARD DOS ANJOS MOURA"
drag, startPoint x: 352, startPoint y: 122, endPoint x: 0, endPoint y: 134, distance: 351.9
click at [0, 134] on div "Visão Geral Contratos Parcelas Lotes Clientes Minha Carteira Transferências Cré…" at bounding box center [393, 186] width 787 height 373
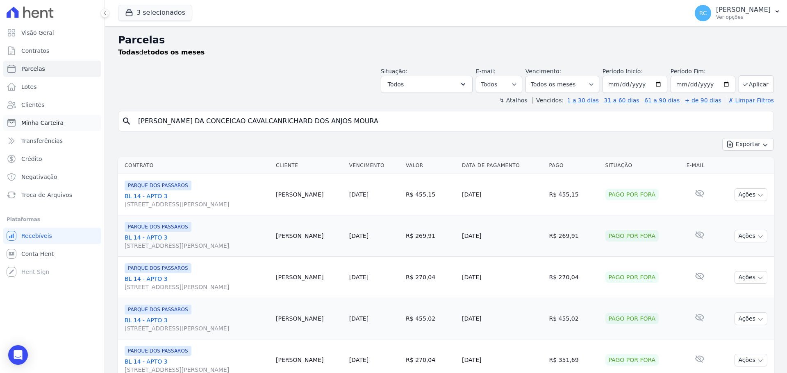
paste input "search"
type input "RICHARD DOS ANJOS MOURA"
select select
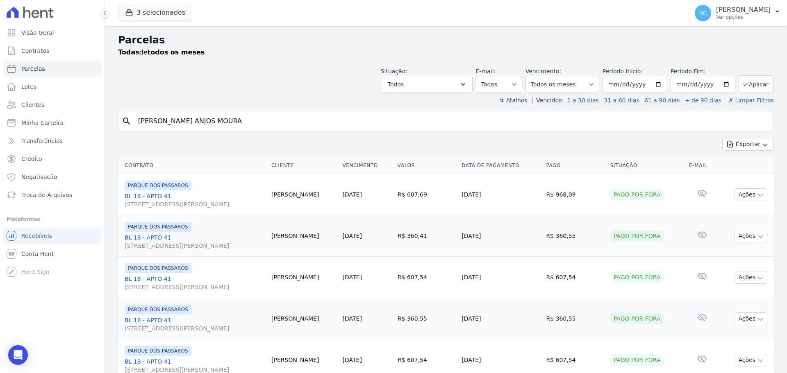
drag, startPoint x: 240, startPoint y: 119, endPoint x: 2, endPoint y: 140, distance: 238.7
click at [2, 141] on div "Visão Geral Contratos Parcelas Lotes Clientes Minha Carteira Transferências Cré…" at bounding box center [393, 186] width 787 height 373
paste input "THAIS MARQUES DA SILV"
type input "THAIS MARQUES DA SILVA"
select select
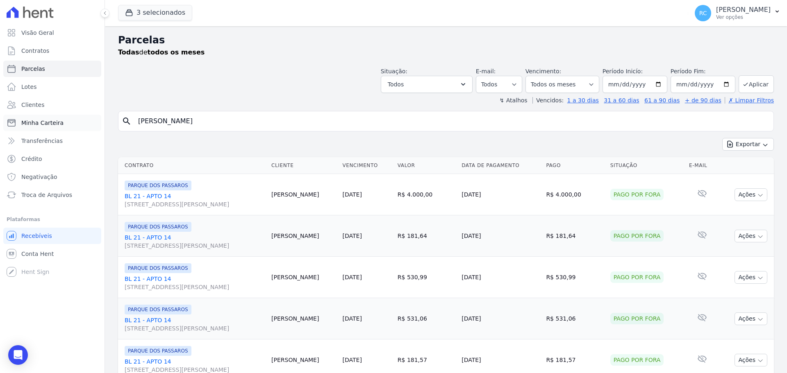
drag, startPoint x: 232, startPoint y: 121, endPoint x: 23, endPoint y: 125, distance: 208.7
click at [21, 130] on div "Visão Geral Contratos Parcelas Lotes Clientes Minha Carteira Transferências Cré…" at bounding box center [393, 186] width 787 height 373
paste input "UANNY GOMES DE ARAUJO"
type input "THAUANNY GOMES DE ARAUJO"
select select
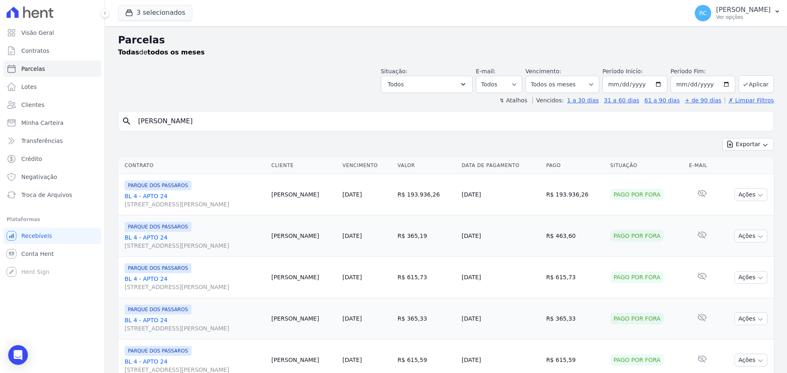
drag, startPoint x: 142, startPoint y: 122, endPoint x: 118, endPoint y: 126, distance: 24.9
select select
click at [58, 198] on span "Troca de Arquivos" at bounding box center [46, 195] width 51 height 8
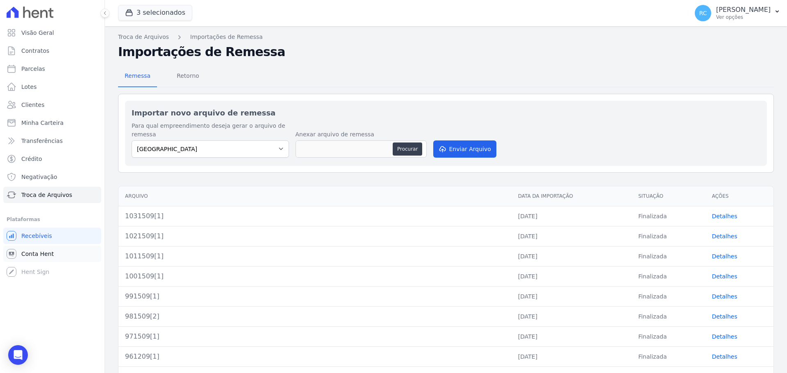
click at [55, 249] on link "Conta Hent" at bounding box center [52, 254] width 98 height 16
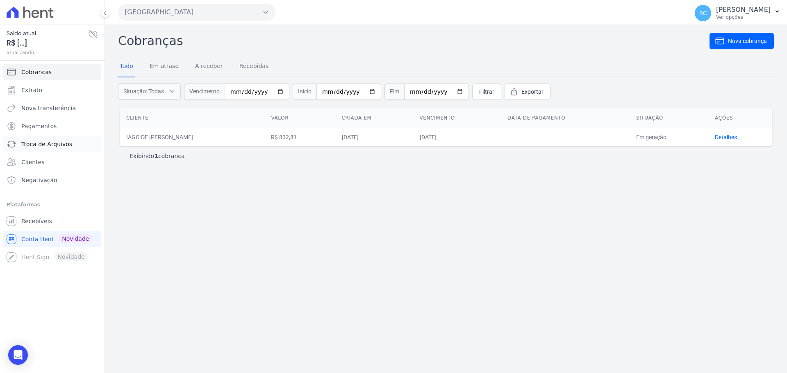
click at [67, 146] on span "Troca de Arquivos" at bounding box center [46, 144] width 51 height 8
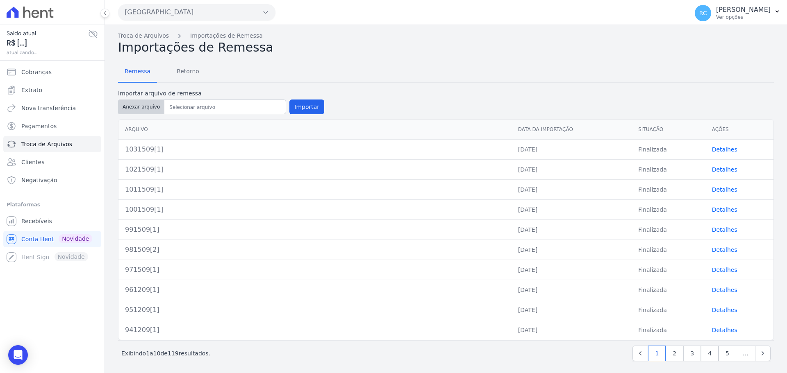
click at [144, 111] on button "Anexar arquivo" at bounding box center [141, 107] width 46 height 15
type input "1041609[1]"
click at [289, 107] on button "Importar" at bounding box center [306, 107] width 35 height 15
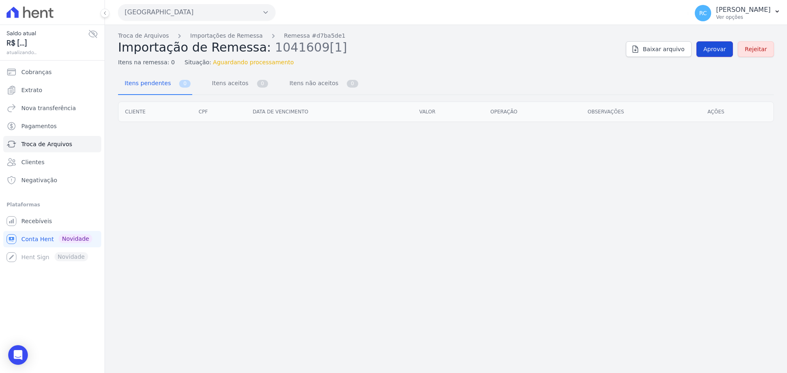
click at [713, 49] on span "Aprovar" at bounding box center [714, 49] width 23 height 8
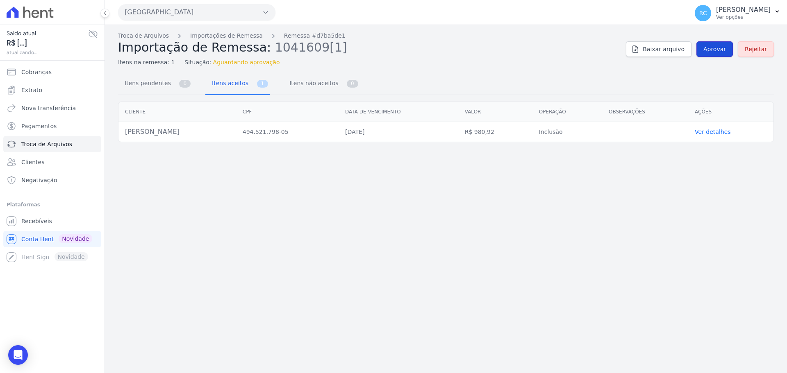
click at [720, 49] on span "Aprovar" at bounding box center [714, 49] width 23 height 8
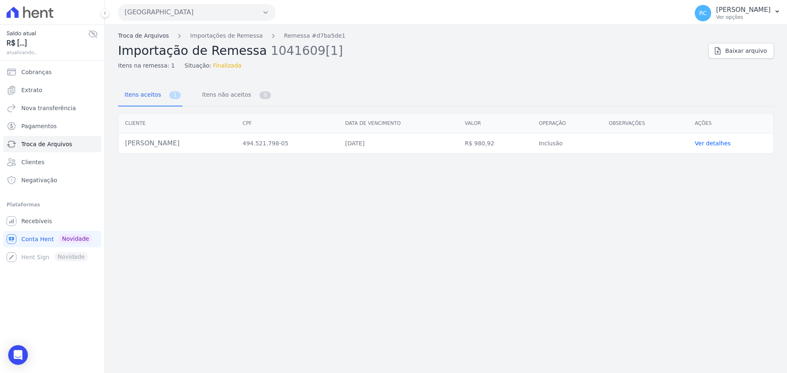
click at [144, 33] on link "Troca de Arquivos" at bounding box center [143, 36] width 51 height 9
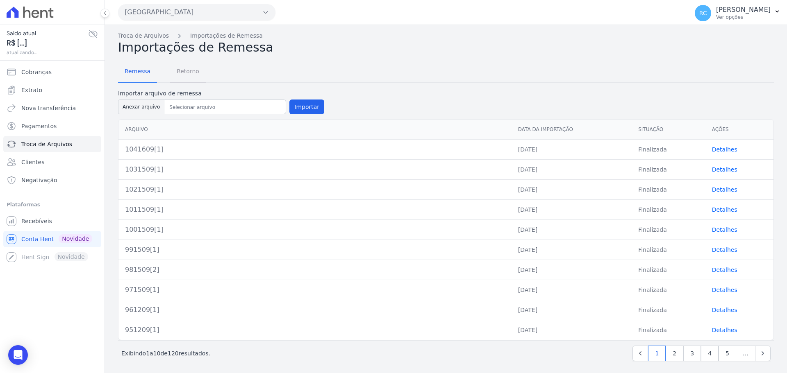
click at [181, 75] on span "Retorno" at bounding box center [188, 71] width 32 height 16
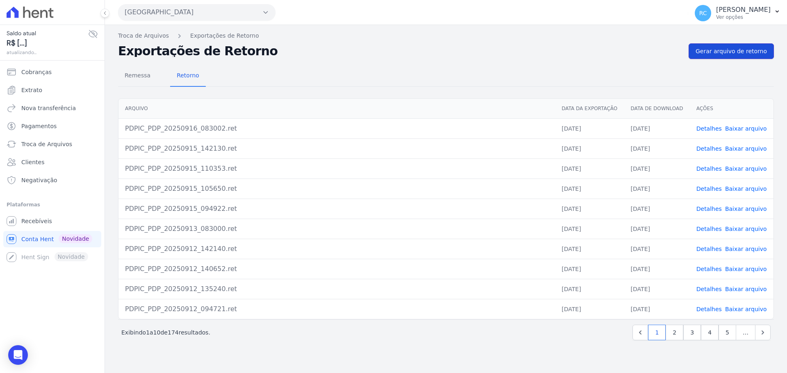
click at [740, 56] on link "Gerar arquivo de retorno" at bounding box center [731, 51] width 85 height 16
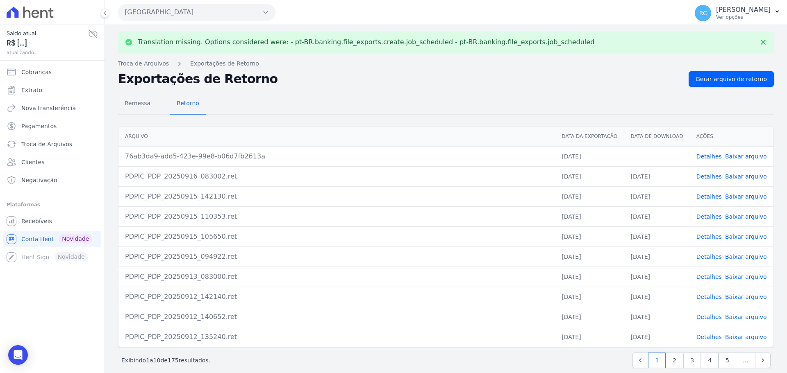
click at [738, 154] on link "Baixar arquivo" at bounding box center [746, 156] width 42 height 7
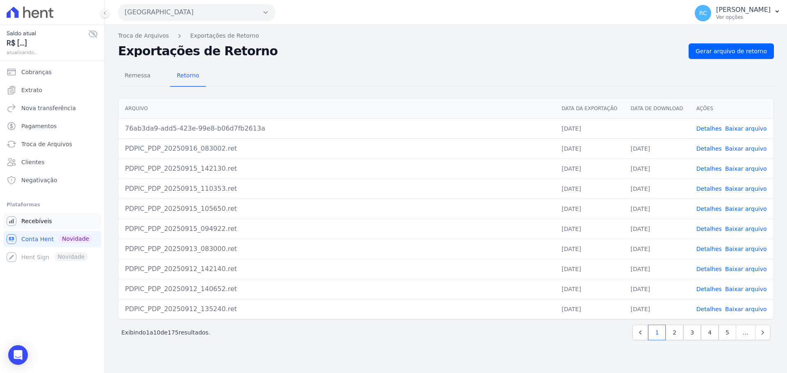
click at [54, 216] on link "Recebíveis" at bounding box center [52, 221] width 98 height 16
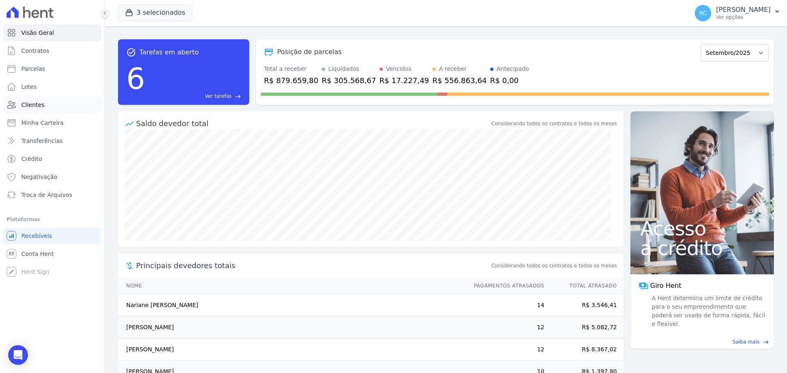
click at [31, 105] on span "Clientes" at bounding box center [32, 105] width 23 height 8
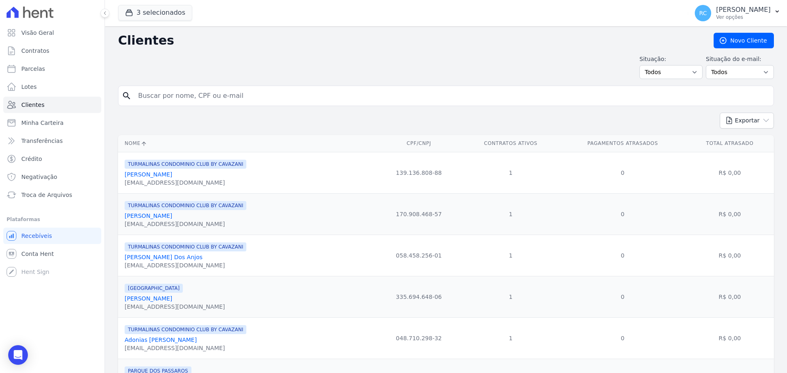
click at [215, 98] on input "search" at bounding box center [451, 96] width 637 height 16
paste input "Renan Dantas Xavier"
type input "Renan Dantas Xavier"
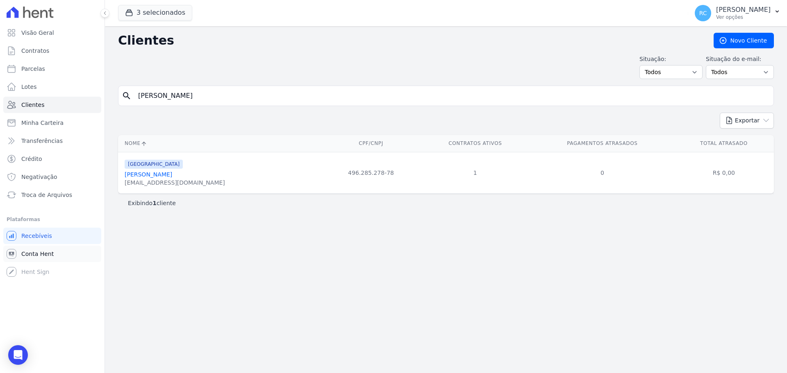
click at [56, 254] on link "Conta Hent" at bounding box center [52, 254] width 98 height 16
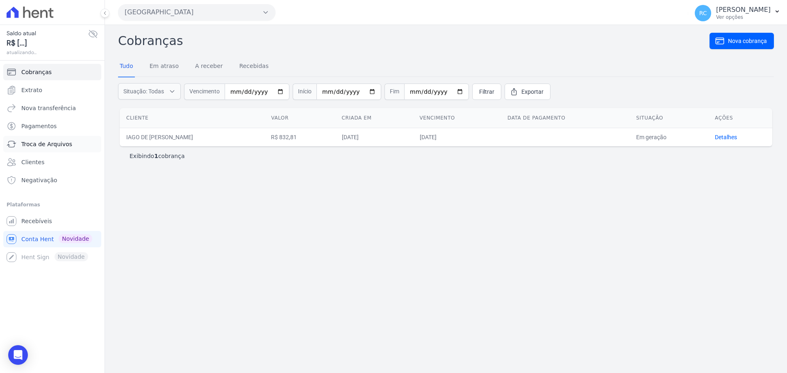
click at [48, 150] on link "Troca de Arquivos" at bounding box center [52, 144] width 98 height 16
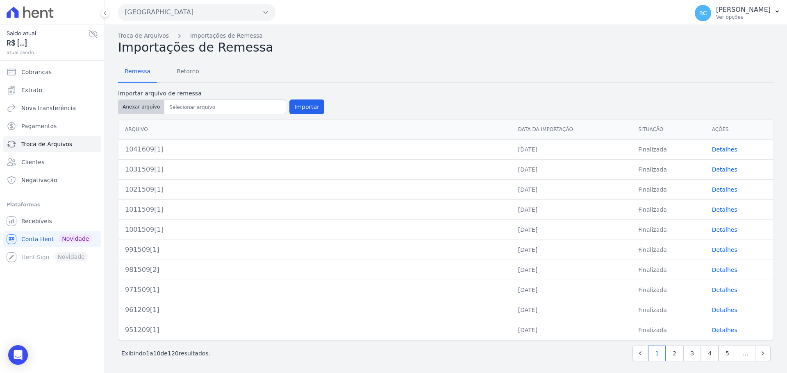
drag, startPoint x: 130, startPoint y: 115, endPoint x: 134, endPoint y: 109, distance: 7.6
click at [130, 115] on div "Importar arquivo de remessa Anexar arquivo Importar" at bounding box center [221, 102] width 206 height 27
click at [135, 109] on button "Anexar arquivo" at bounding box center [141, 107] width 46 height 15
type input "1051609[1]"
click at [264, 64] on div "Remessa Retorno" at bounding box center [446, 71] width 656 height 21
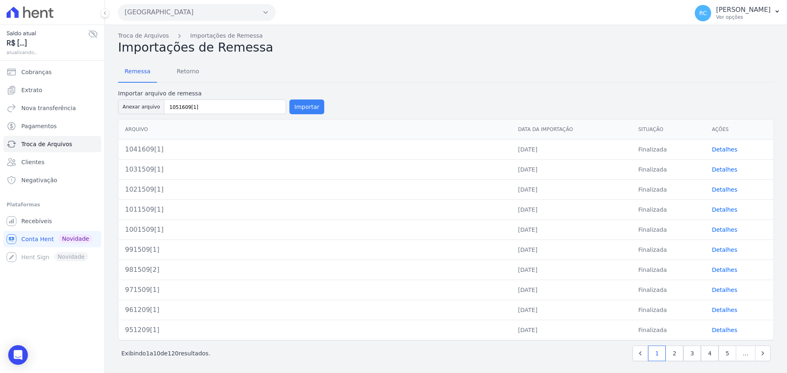
click at [307, 106] on button "Importar" at bounding box center [306, 107] width 35 height 15
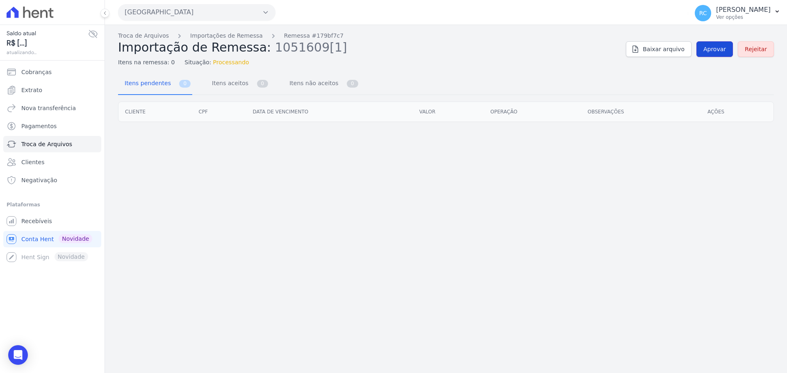
click at [710, 46] on span "Aprovar" at bounding box center [714, 49] width 23 height 8
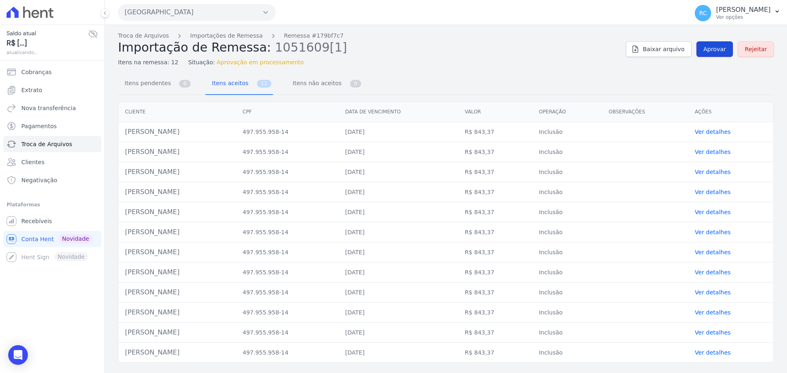
click at [721, 46] on span "Aprovar" at bounding box center [714, 49] width 23 height 8
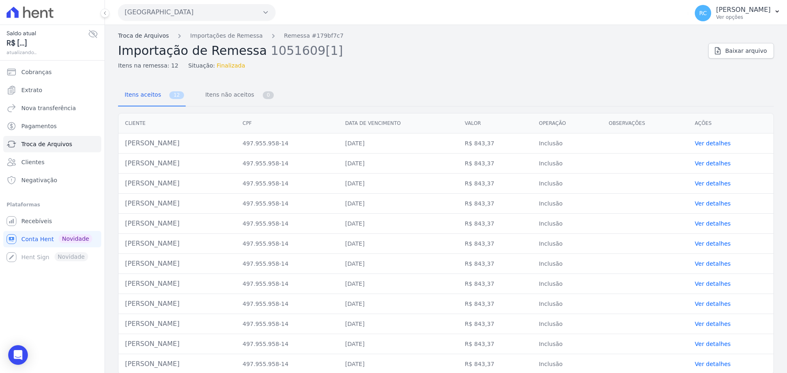
click at [156, 36] on link "Troca de Arquivos" at bounding box center [143, 36] width 51 height 9
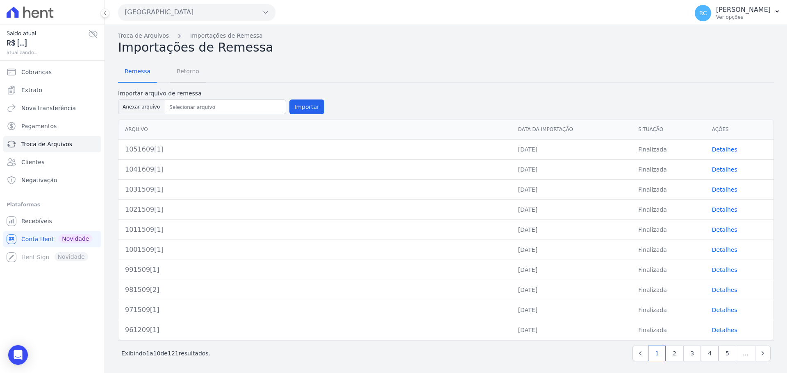
click at [188, 71] on span "Retorno" at bounding box center [188, 71] width 32 height 16
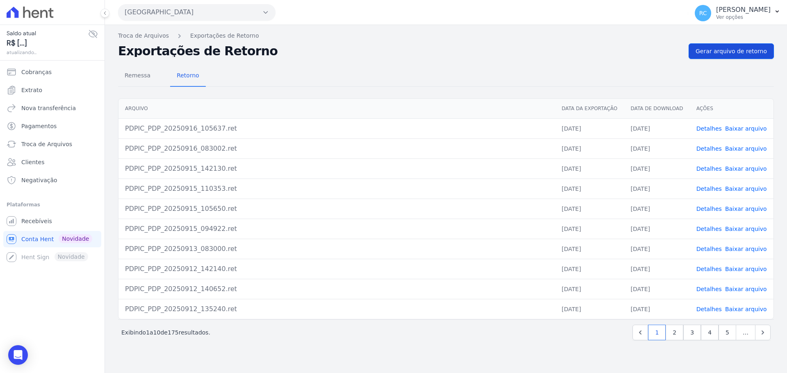
click at [713, 42] on div "Troca de Arquivos Exportações de Retorno Exportações de Retorno Gerar arquivo d…" at bounding box center [446, 199] width 682 height 348
click at [716, 48] on span "Gerar arquivo de retorno" at bounding box center [731, 51] width 71 height 8
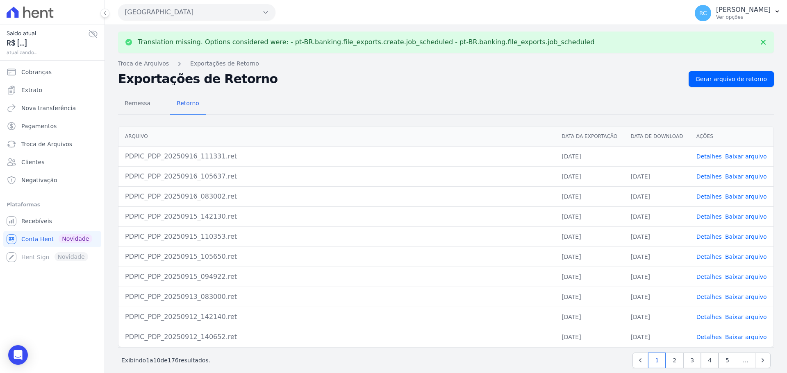
drag, startPoint x: 736, startPoint y: 159, endPoint x: 730, endPoint y: 160, distance: 6.6
click at [736, 159] on link "Baixar arquivo" at bounding box center [746, 156] width 42 height 7
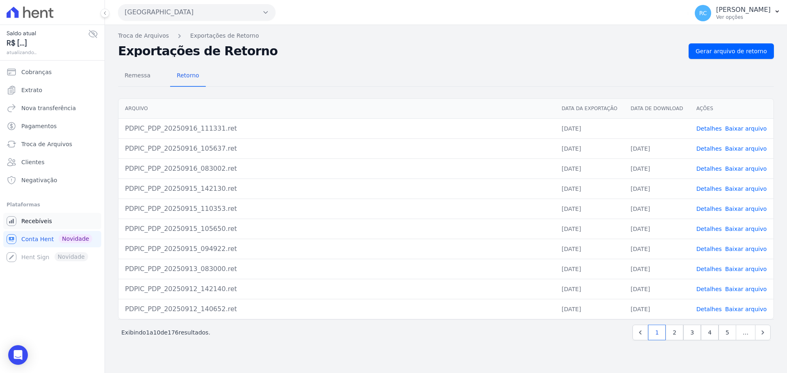
click at [40, 224] on span "Recebíveis" at bounding box center [36, 221] width 31 height 8
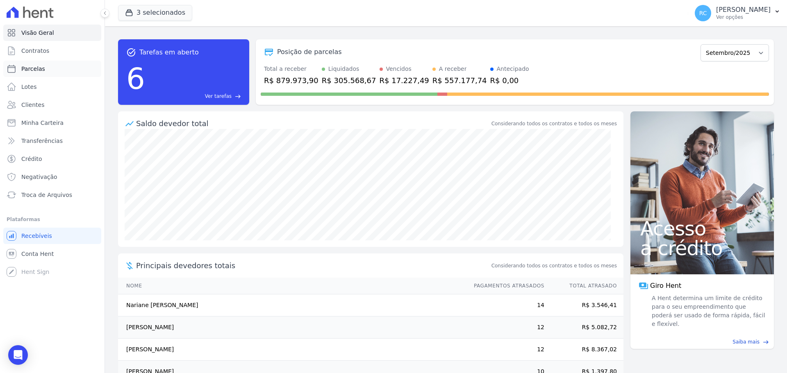
click at [47, 67] on link "Parcelas" at bounding box center [52, 69] width 98 height 16
select select
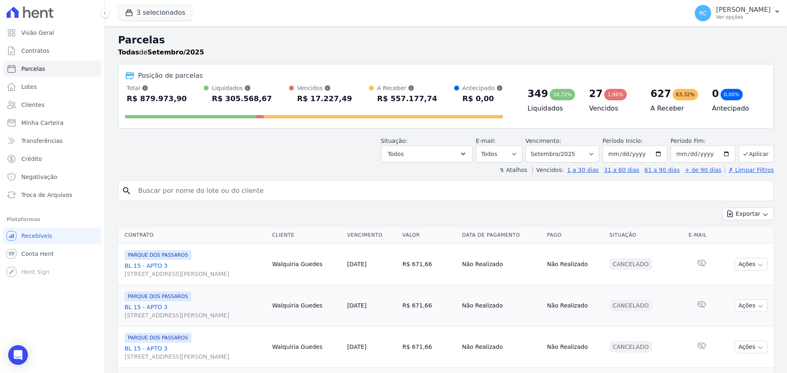
click at [180, 189] on input "search" at bounding box center [451, 191] width 637 height 16
paste input "Eliane Alexandrino Leite"
type input "Eliane Alexandrino Leite"
select select
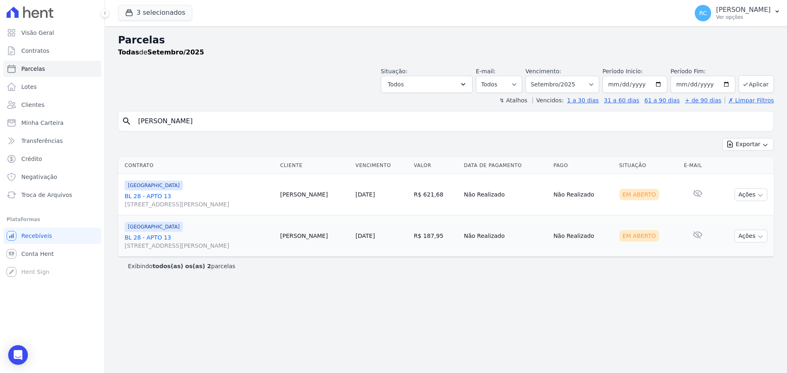
drag, startPoint x: 627, startPoint y: 300, endPoint x: 561, endPoint y: 333, distance: 73.1
click at [623, 303] on div "Parcelas Todas de Setembro/2025 Situação: Agendado Em Aberto Pago Processando C…" at bounding box center [446, 199] width 682 height 347
click at [511, 323] on div "Parcelas Todas de Setembro/2025 Situação: Agendado Em Aberto Pago Processando C…" at bounding box center [446, 199] width 682 height 347
click at [249, 141] on div "Exportar Exportar PDF Exportar CSV" at bounding box center [446, 147] width 656 height 19
click at [583, 86] on select "Filtrar por período ──────── Todos os meses Dezembro/2021 Janeiro/2022 Fevereir…" at bounding box center [563, 84] width 74 height 17
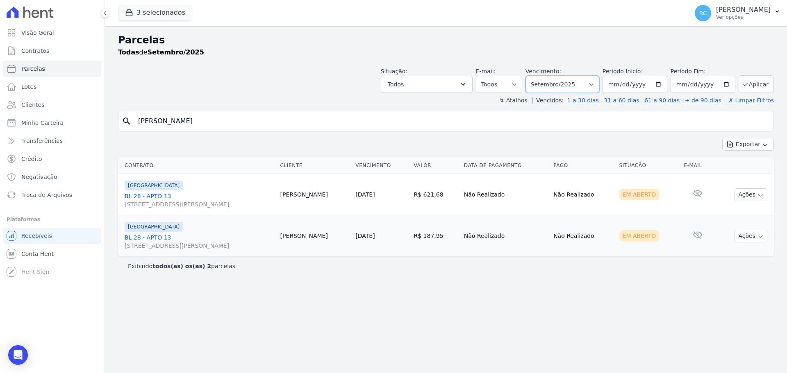
select select "08/2025"
click at [537, 76] on select "Filtrar por período ──────── Todos os meses Dezembro/2021 Janeiro/2022 Fevereir…" at bounding box center [563, 84] width 74 height 17
select select
click at [758, 236] on icon "button" at bounding box center [760, 237] width 7 height 7
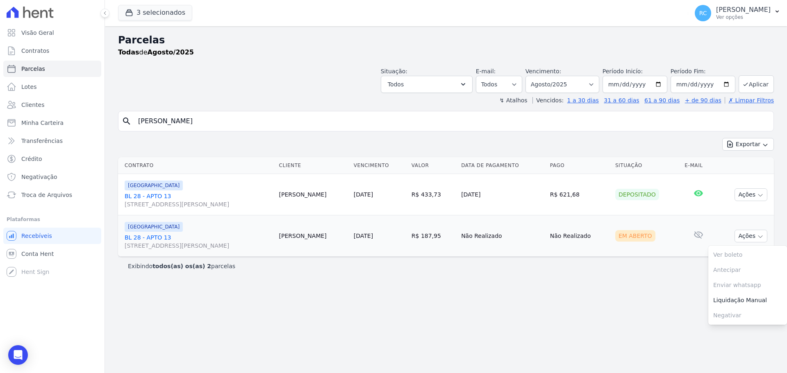
click at [413, 330] on div "Parcelas Todas de Agosto/2025 Situação: Agendado Em Aberto Pago Processando Can…" at bounding box center [446, 199] width 682 height 347
click at [311, 314] on div "Parcelas Todas de Agosto/2025 Situação: Agendado Em Aberto Pago Processando Can…" at bounding box center [446, 199] width 682 height 347
drag, startPoint x: 84, startPoint y: 159, endPoint x: 32, endPoint y: 147, distance: 54.2
click at [15, 152] on div "Visão Geral Contratos [GEOGRAPHIC_DATA] Lotes Clientes Minha Carteira Transferê…" at bounding box center [393, 186] width 787 height 373
paste input "DANIELA RODRIGUES DE SENA"
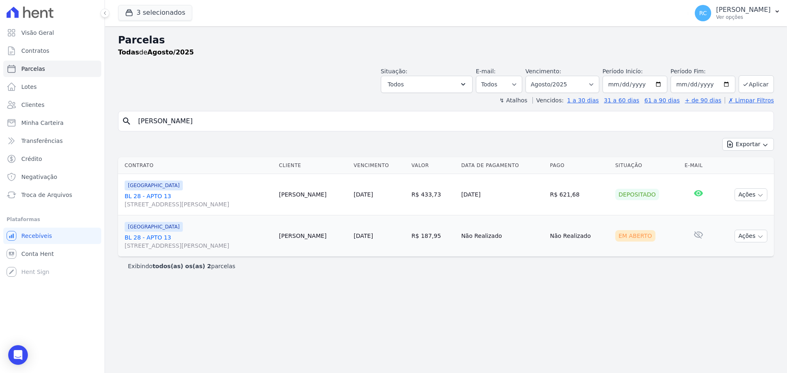
type input "DANIELA RODRIGUES DE SENA"
select select
